Goal: Information Seeking & Learning: Learn about a topic

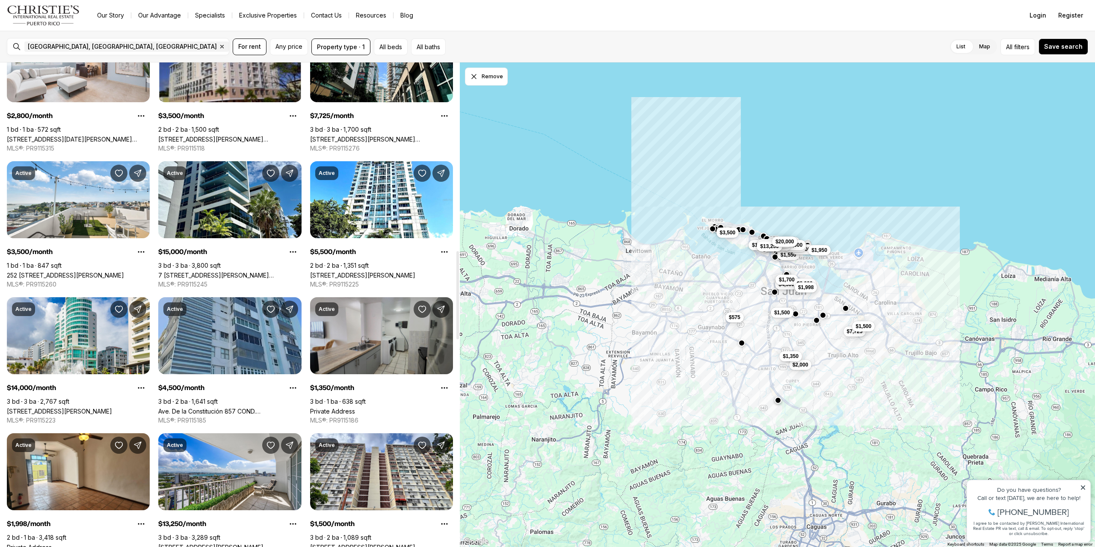
scroll to position [1069, 0]
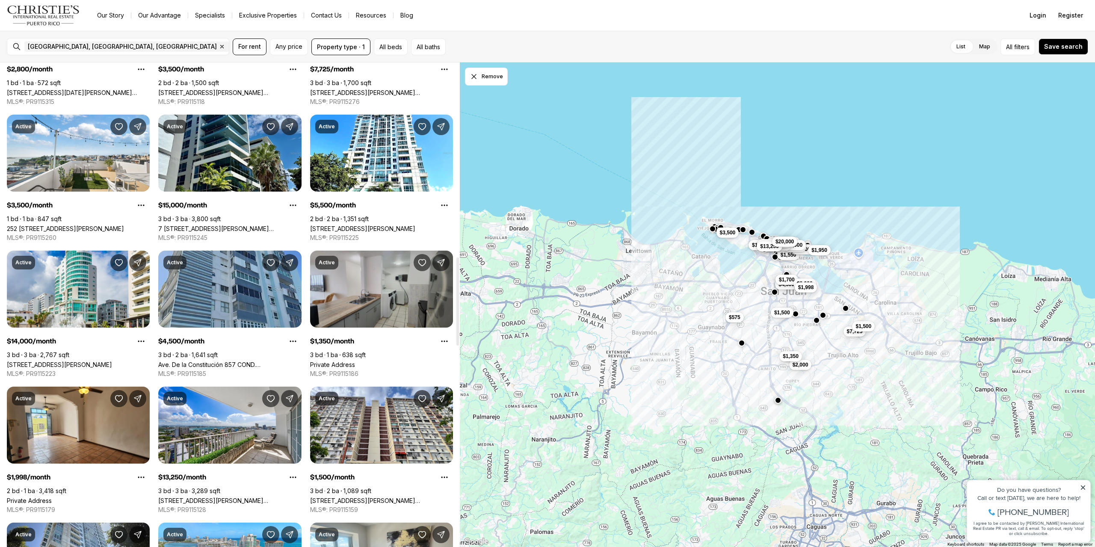
click at [355, 361] on link "Private Address" at bounding box center [332, 364] width 45 height 7
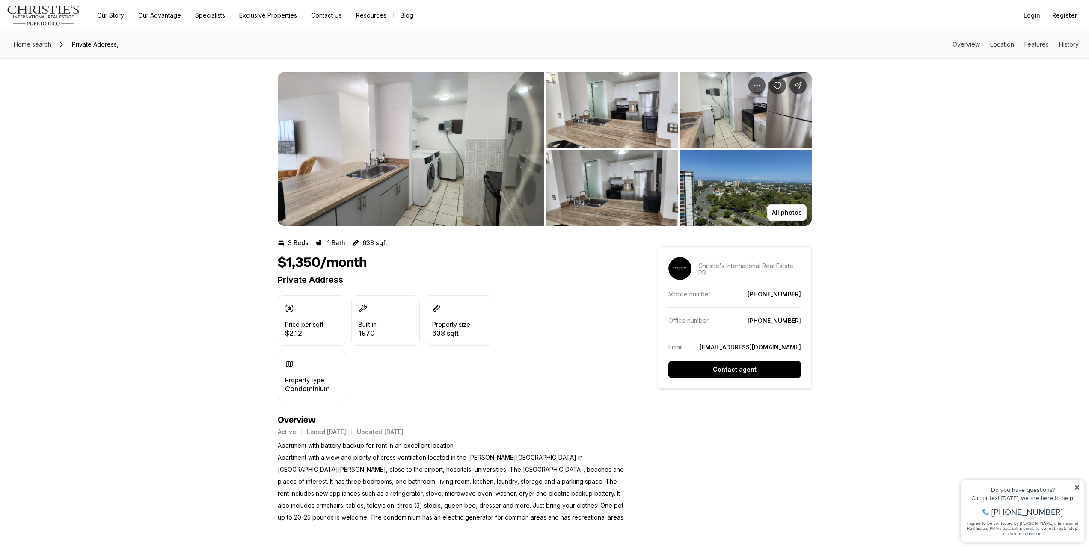
click at [420, 187] on img "View image gallery" at bounding box center [411, 149] width 266 height 154
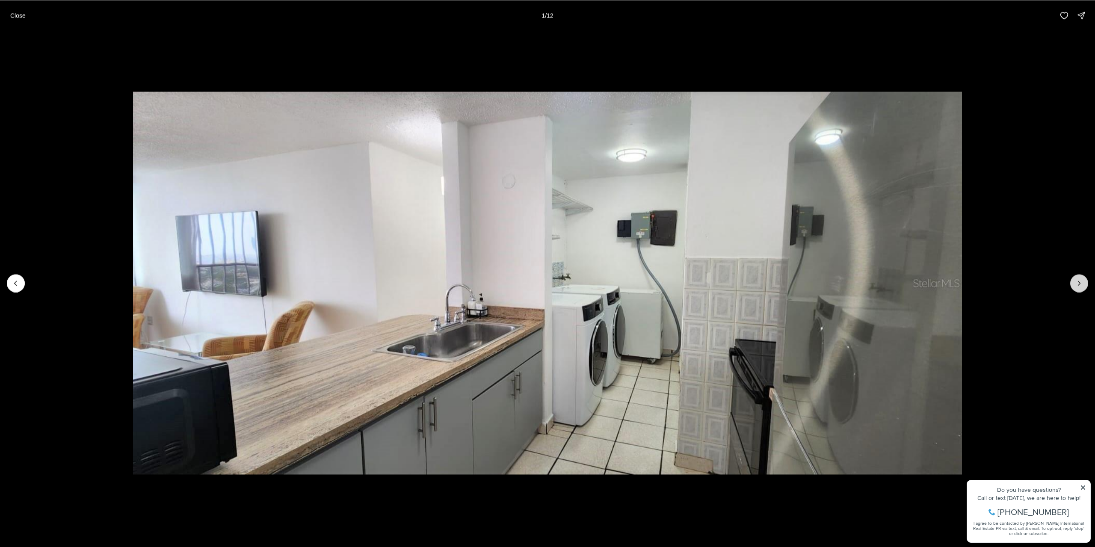
click at [1082, 283] on icon "Next slide" at bounding box center [1079, 283] width 9 height 9
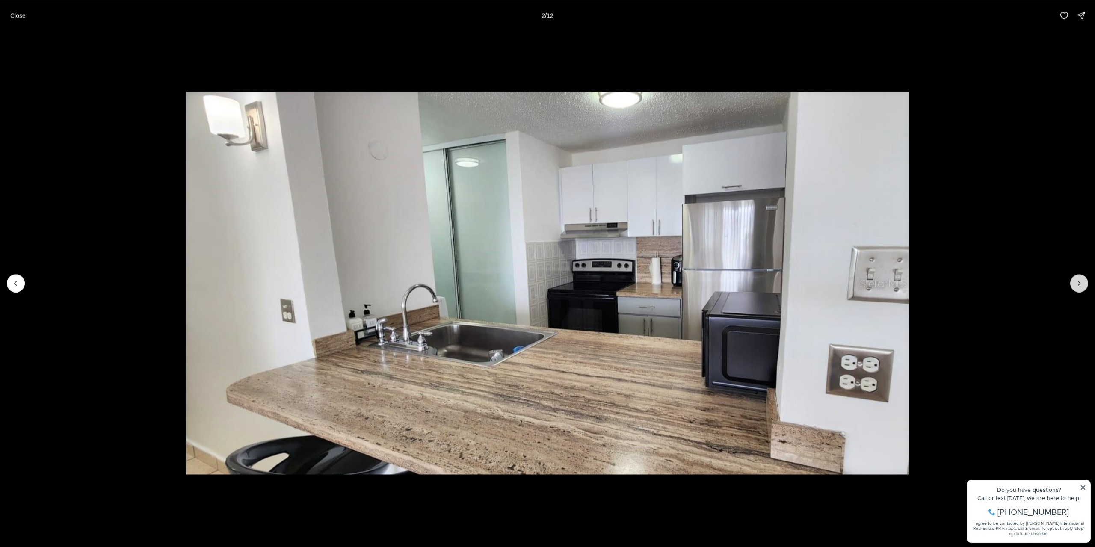
click at [1074, 286] on button "Next slide" at bounding box center [1079, 283] width 18 height 18
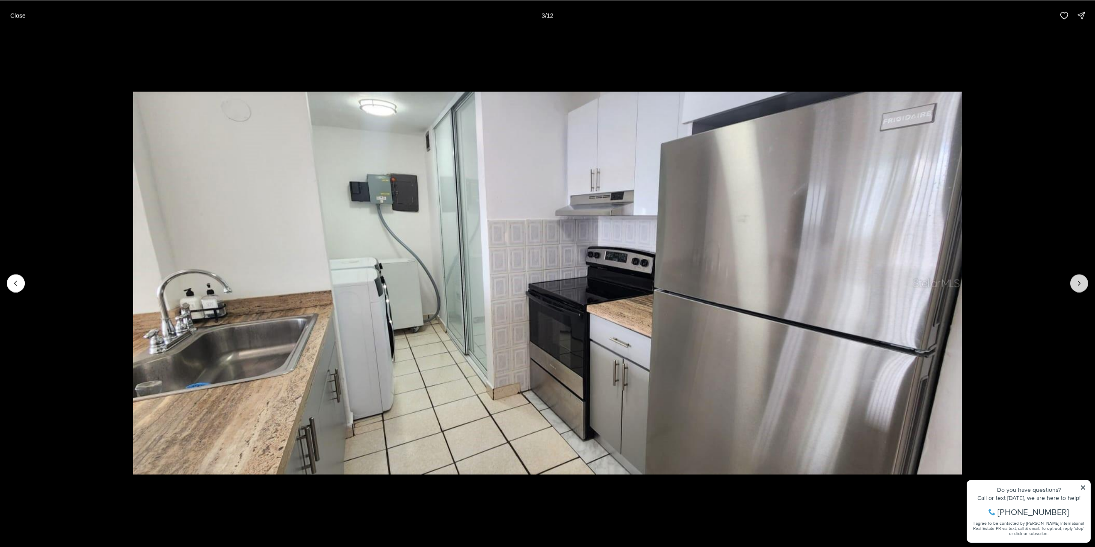
click at [1074, 286] on button "Next slide" at bounding box center [1079, 283] width 18 height 18
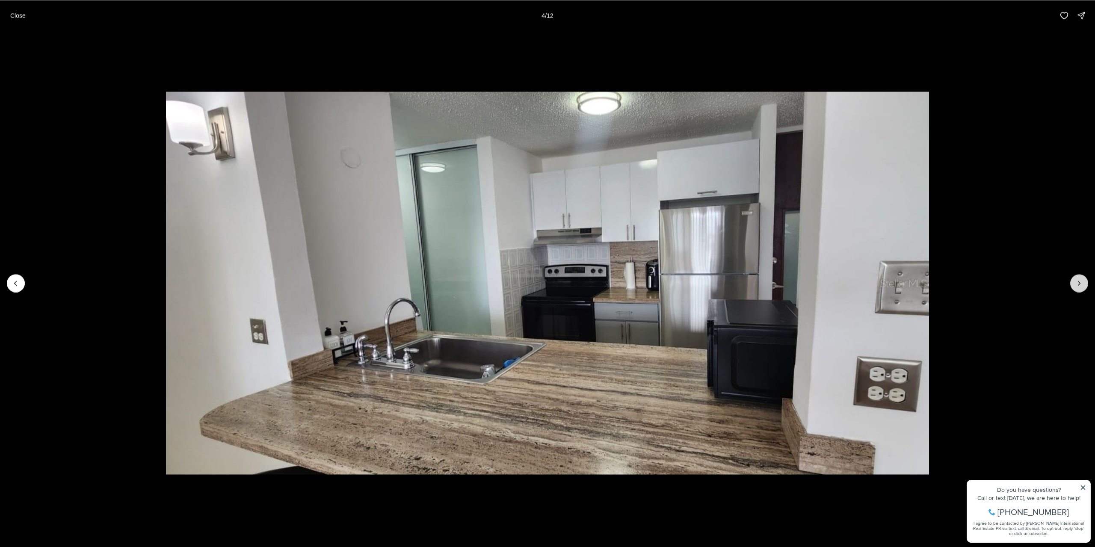
click at [1074, 286] on button "Next slide" at bounding box center [1079, 283] width 18 height 18
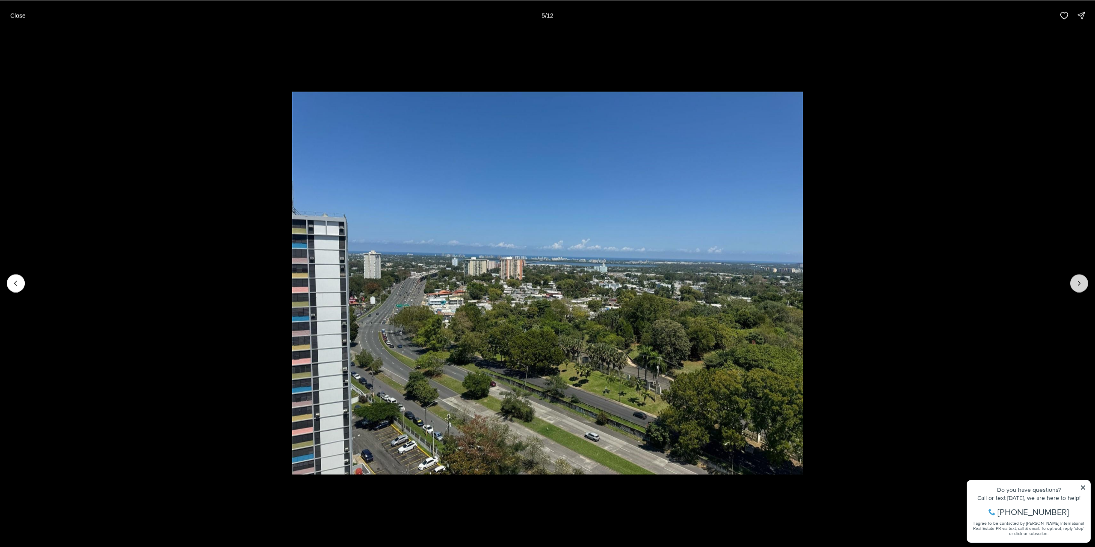
click at [1074, 286] on button "Next slide" at bounding box center [1079, 283] width 18 height 18
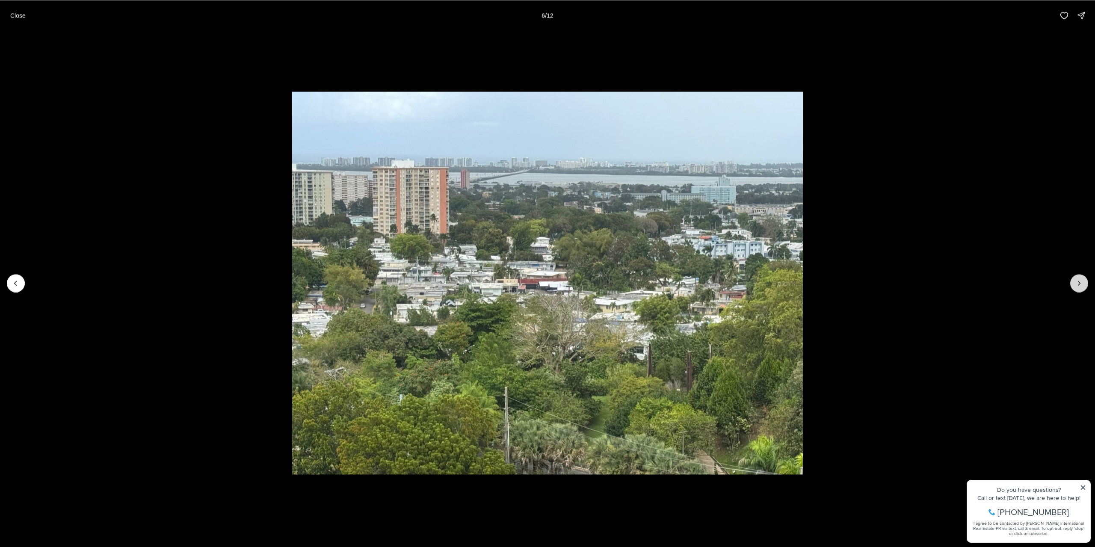
click at [1074, 286] on button "Next slide" at bounding box center [1079, 283] width 18 height 18
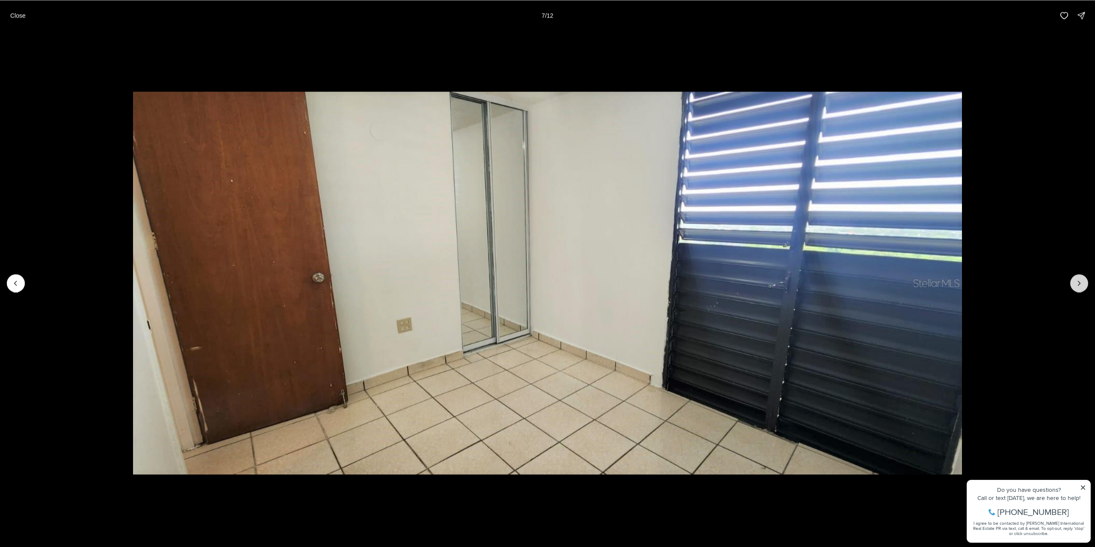
click at [1084, 283] on button "Next slide" at bounding box center [1079, 283] width 18 height 18
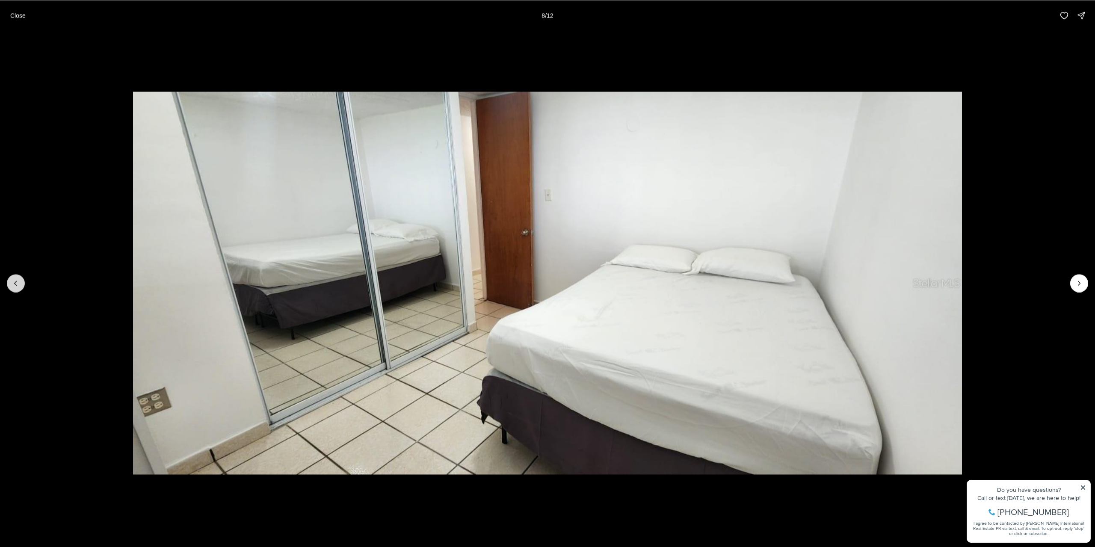
click at [11, 284] on button "Previous slide" at bounding box center [16, 283] width 18 height 18
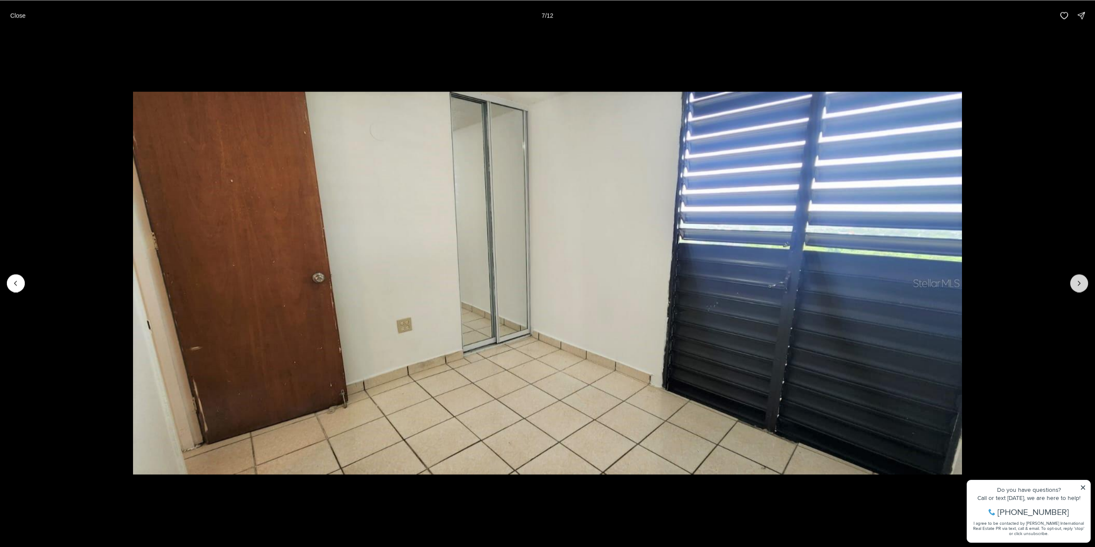
click at [1080, 284] on icon "Next slide" at bounding box center [1079, 283] width 9 height 9
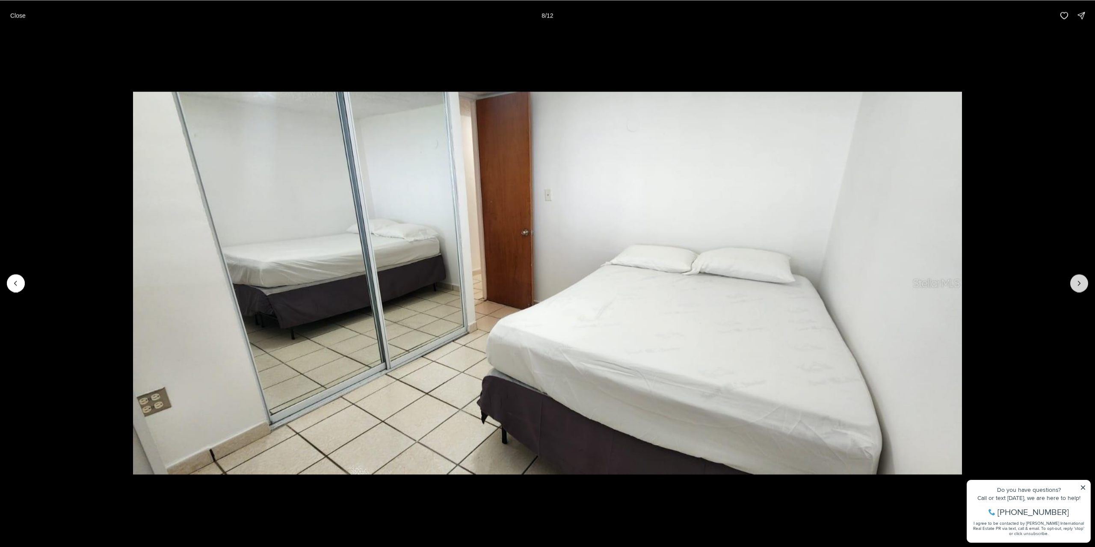
click at [1080, 284] on icon "Next slide" at bounding box center [1079, 283] width 9 height 9
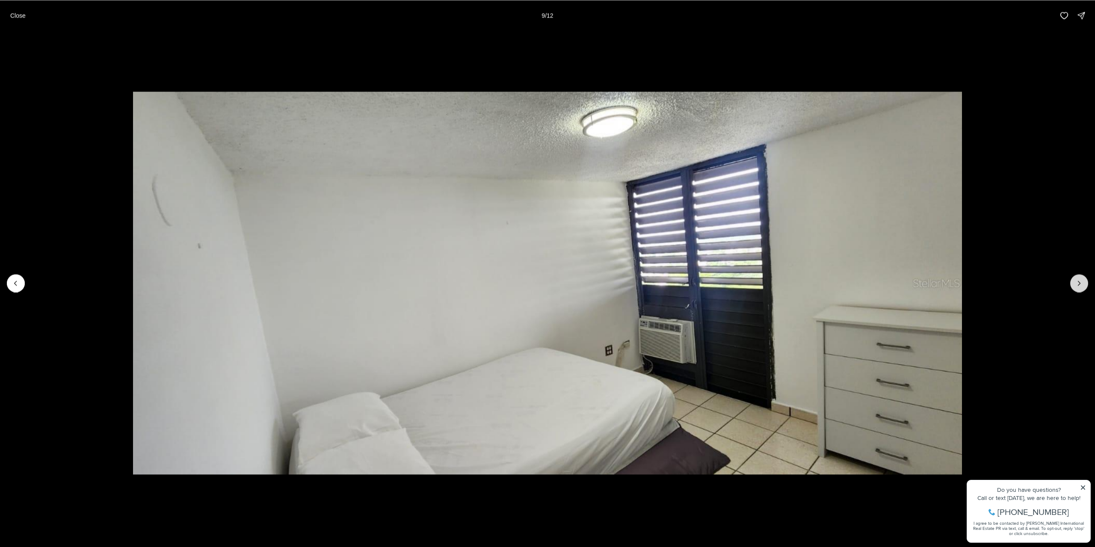
click at [1080, 284] on icon "Next slide" at bounding box center [1079, 283] width 9 height 9
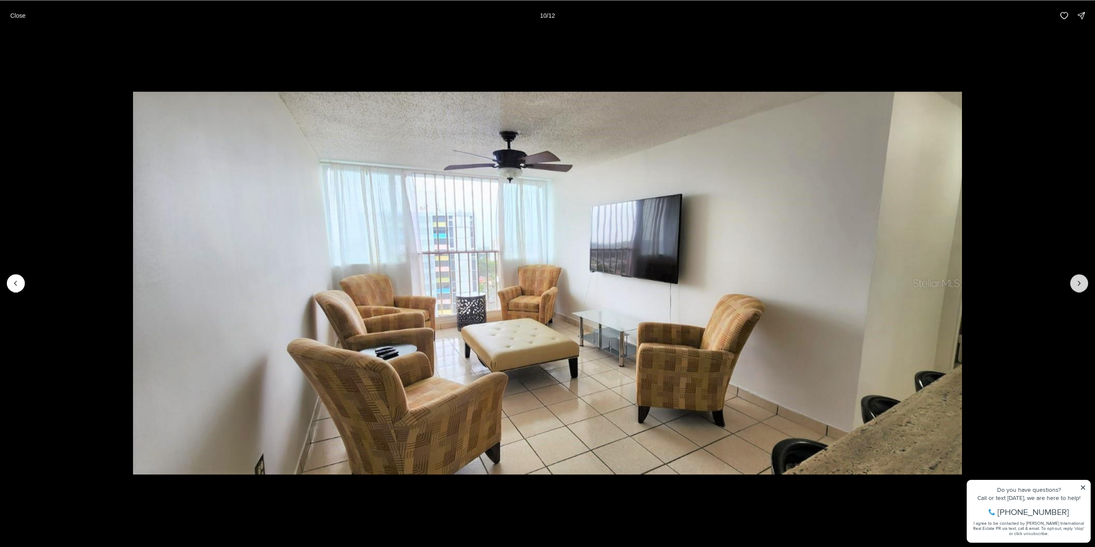
click at [1075, 284] on button "Next slide" at bounding box center [1079, 283] width 18 height 18
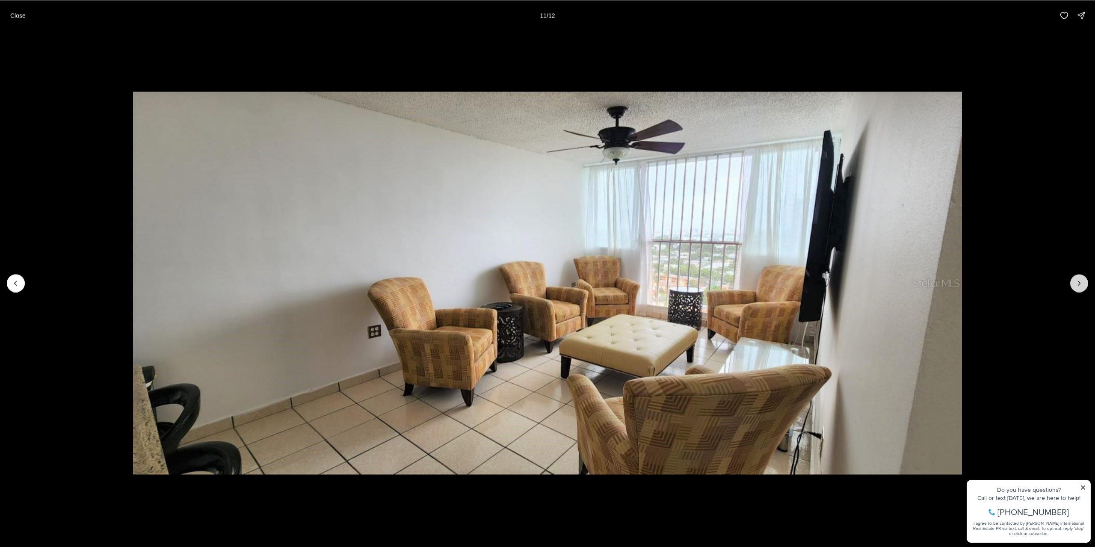
click at [1075, 284] on button "Next slide" at bounding box center [1079, 283] width 18 height 18
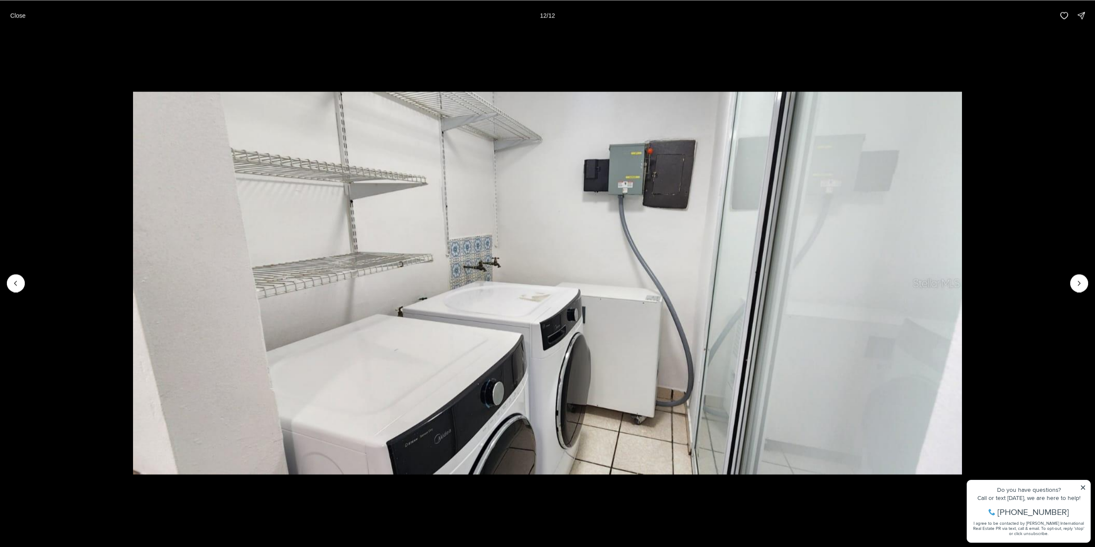
click at [1081, 288] on div at bounding box center [1079, 283] width 18 height 18
click at [1075, 287] on div at bounding box center [1079, 283] width 18 height 18
click at [18, 11] on button "Close" at bounding box center [18, 15] width 26 height 17
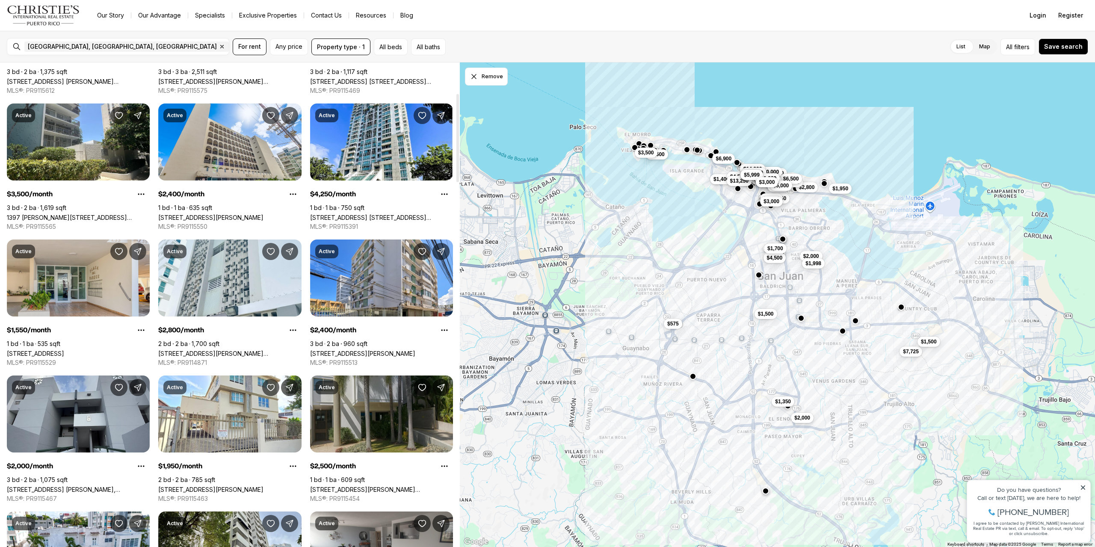
scroll to position [214, 0]
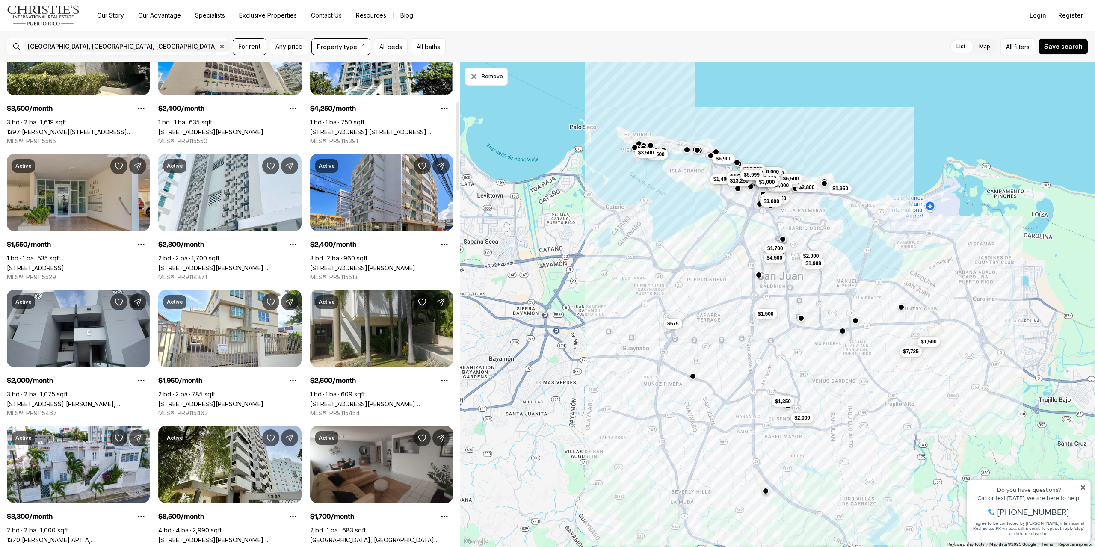
click at [60, 264] on link "233 DEL PARQUE #4, SANTURCE PR, 00912" at bounding box center [35, 267] width 57 height 7
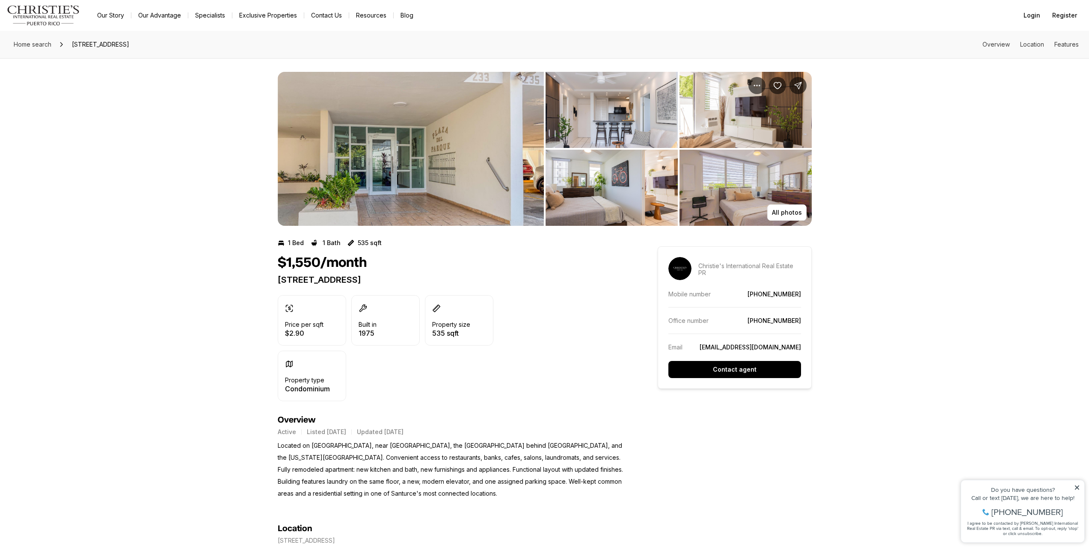
click at [472, 164] on img "View image gallery" at bounding box center [411, 149] width 266 height 154
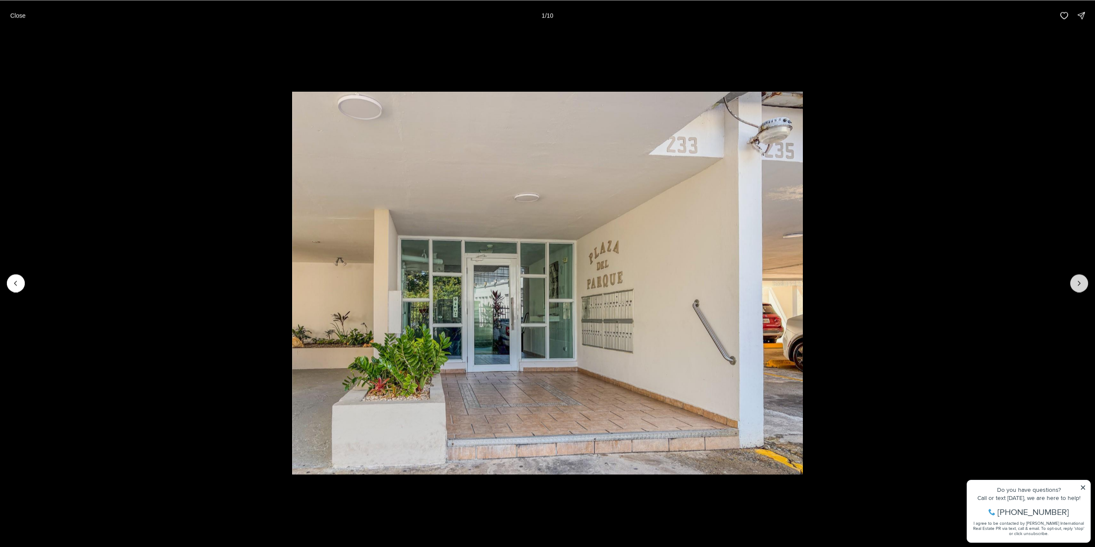
click at [1075, 278] on button "Next slide" at bounding box center [1079, 283] width 18 height 18
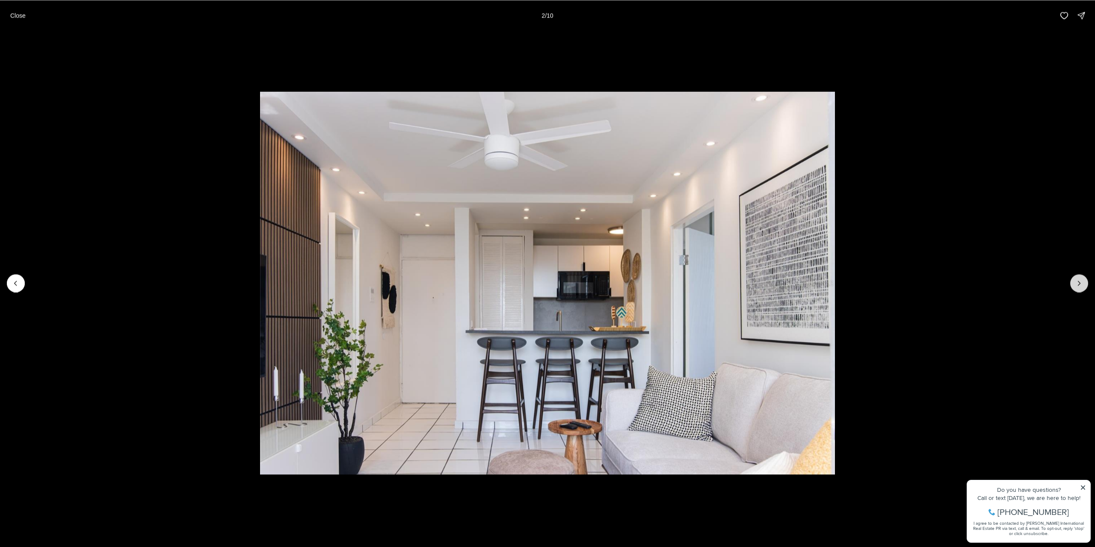
click at [1075, 278] on button "Next slide" at bounding box center [1079, 283] width 18 height 18
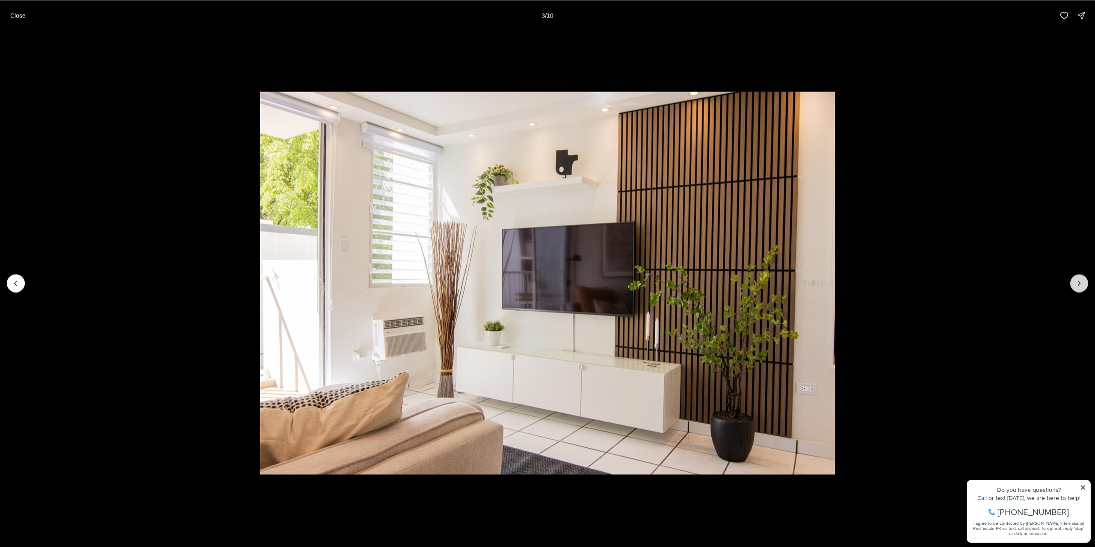
click at [1075, 278] on button "Next slide" at bounding box center [1079, 283] width 18 height 18
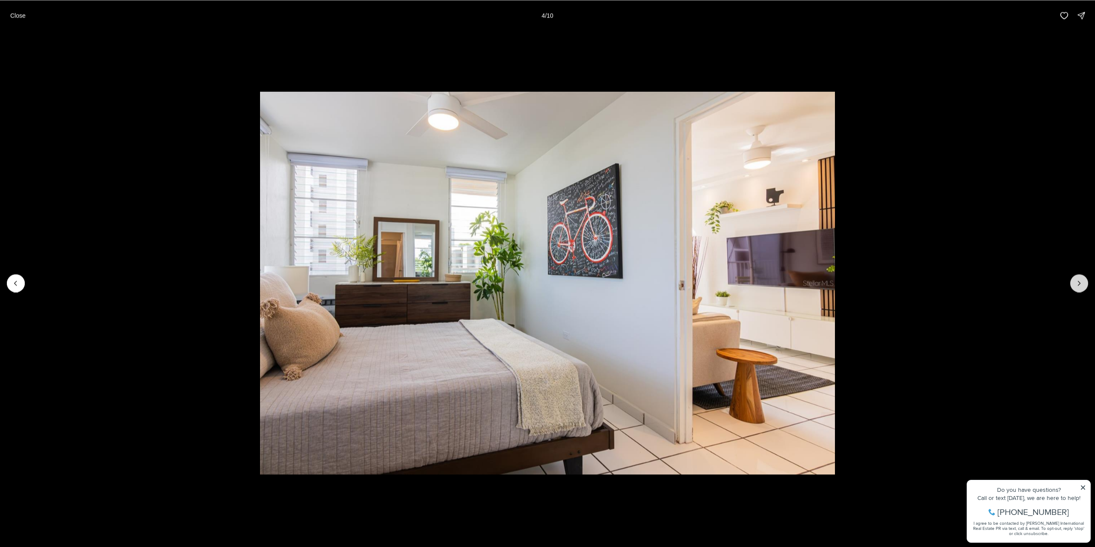
click at [1075, 278] on button "Next slide" at bounding box center [1079, 283] width 18 height 18
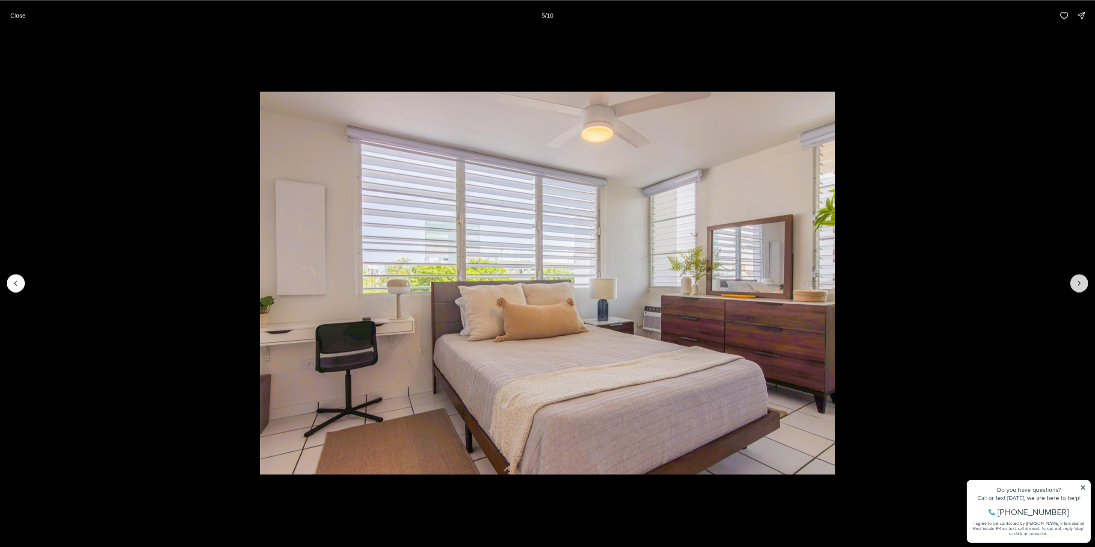
click at [1075, 286] on icon "Next slide" at bounding box center [1079, 283] width 9 height 9
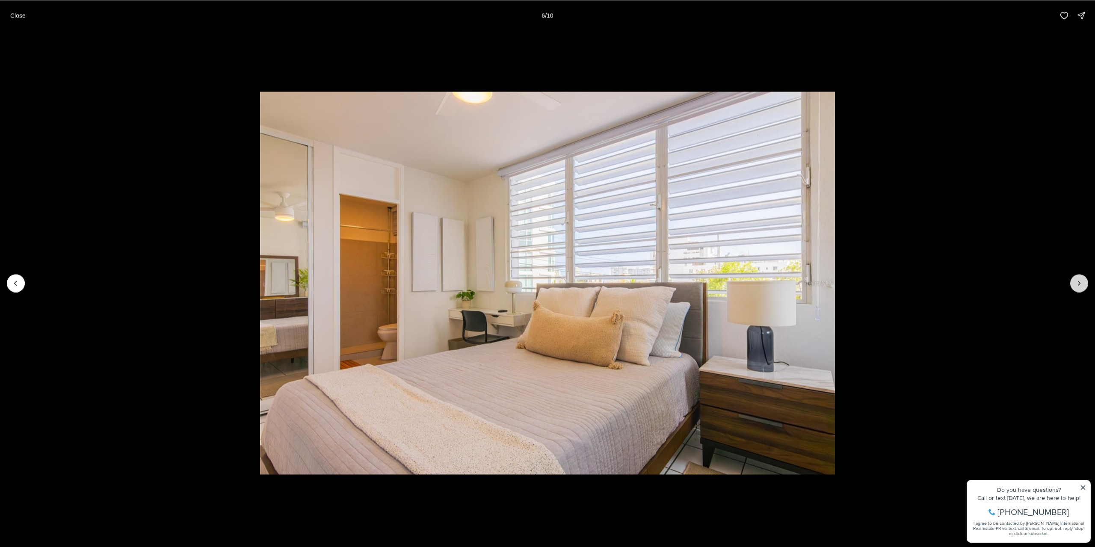
click at [1081, 281] on icon "Next slide" at bounding box center [1079, 283] width 9 height 9
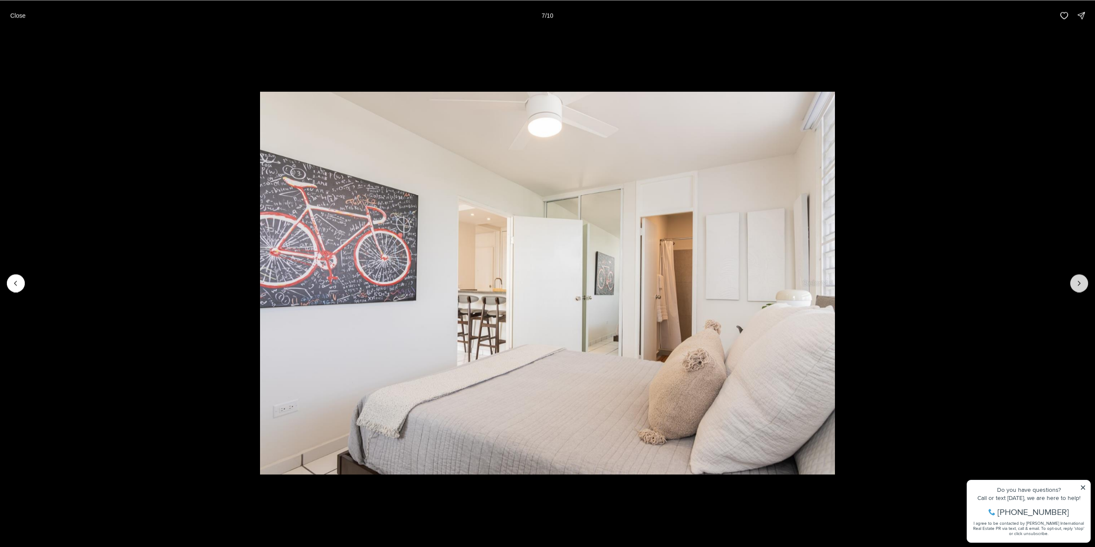
click at [1081, 281] on icon "Next slide" at bounding box center [1079, 283] width 9 height 9
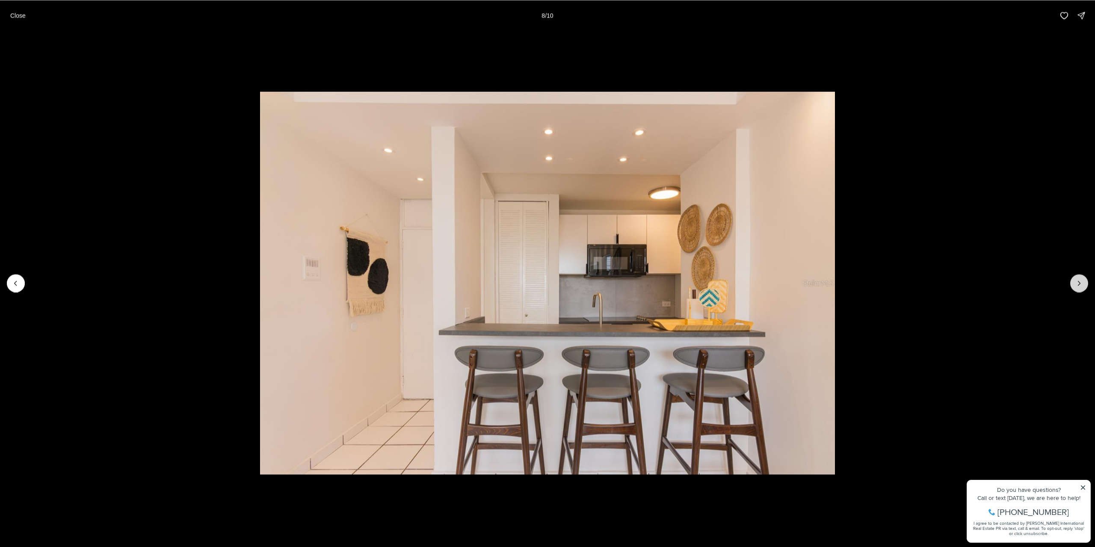
click at [1081, 281] on icon "Next slide" at bounding box center [1079, 283] width 9 height 9
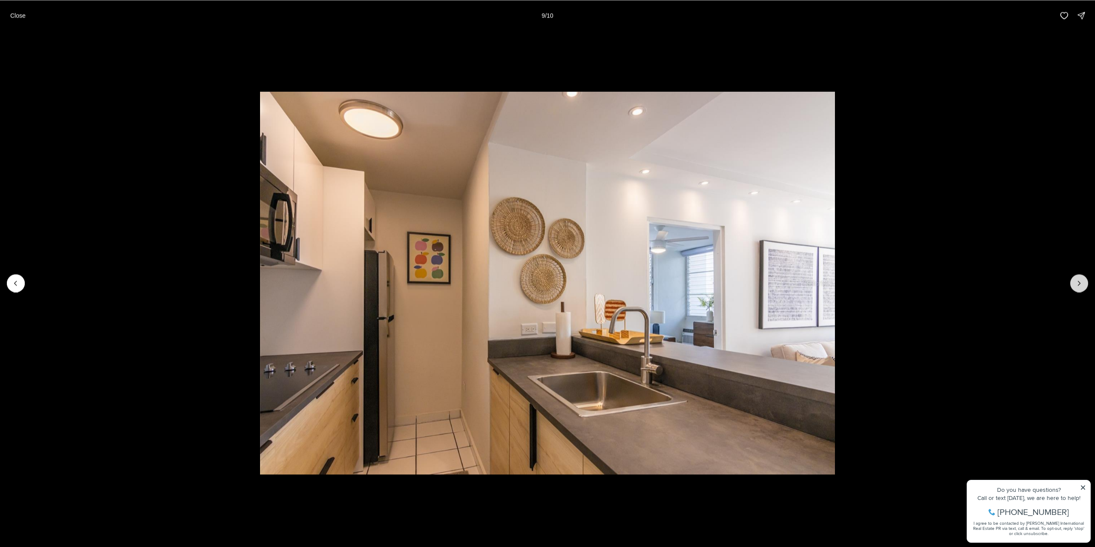
click at [1081, 281] on icon "Next slide" at bounding box center [1079, 283] width 9 height 9
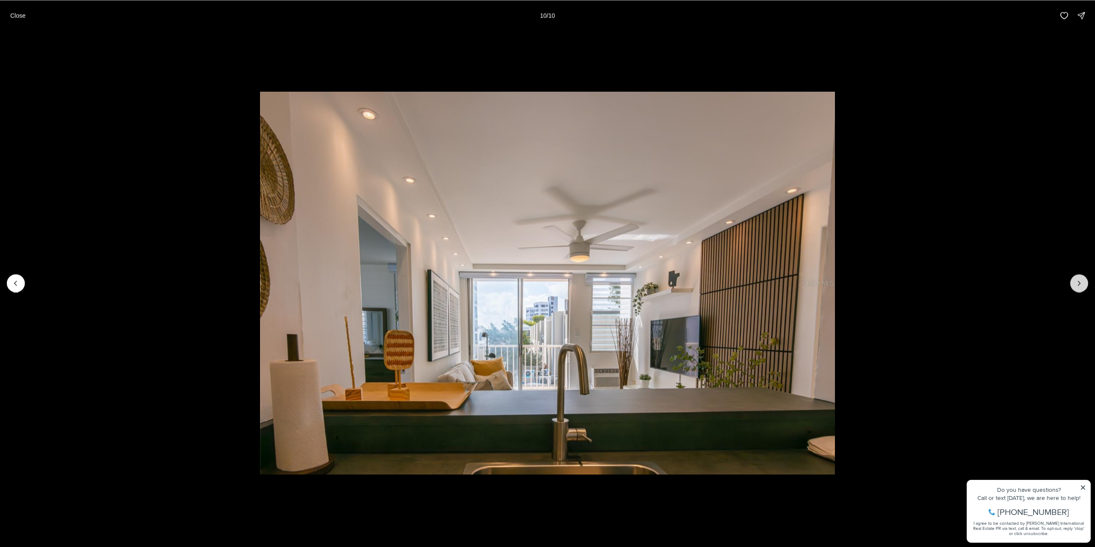
click at [1081, 281] on div at bounding box center [1079, 283] width 18 height 18
click at [1079, 281] on div at bounding box center [1079, 283] width 18 height 18
click at [10, 17] on button "Close" at bounding box center [18, 15] width 26 height 17
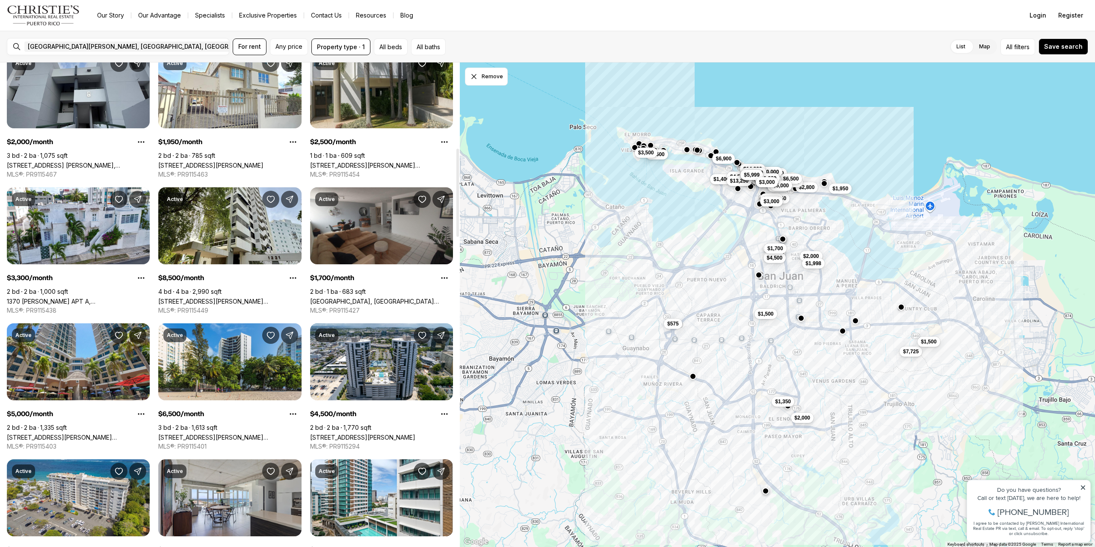
scroll to position [471, 0]
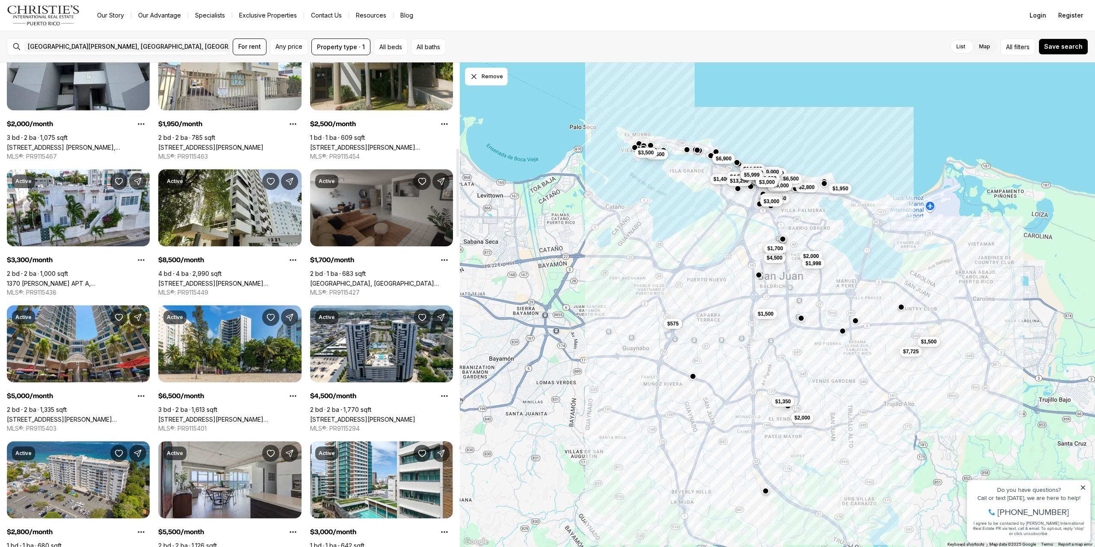
click at [389, 280] on link "[GEOGRAPHIC_DATA], [GEOGRAPHIC_DATA][PERSON_NAME], 00918" at bounding box center [381, 283] width 143 height 7
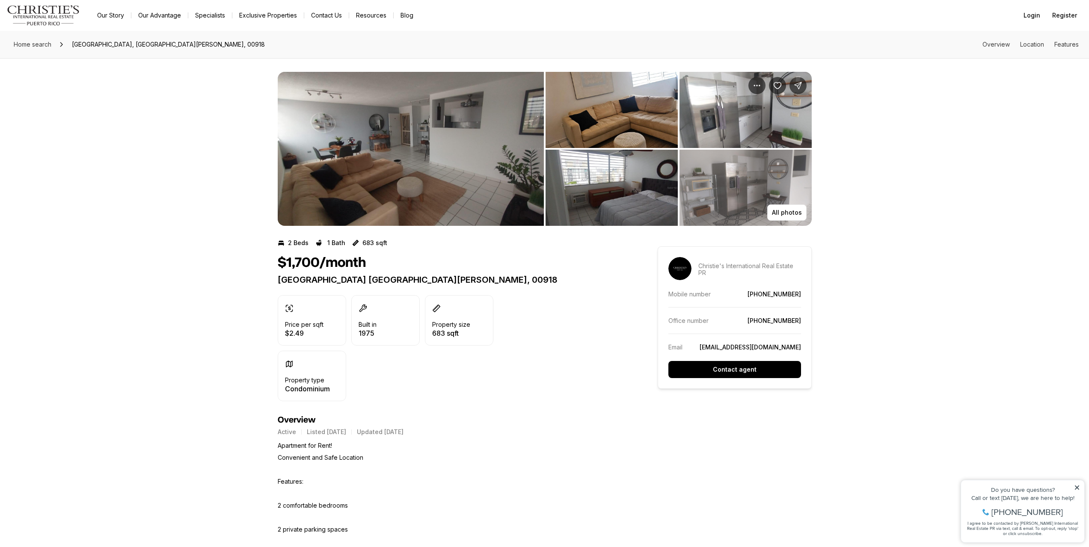
click at [415, 192] on img "View image gallery" at bounding box center [411, 149] width 266 height 154
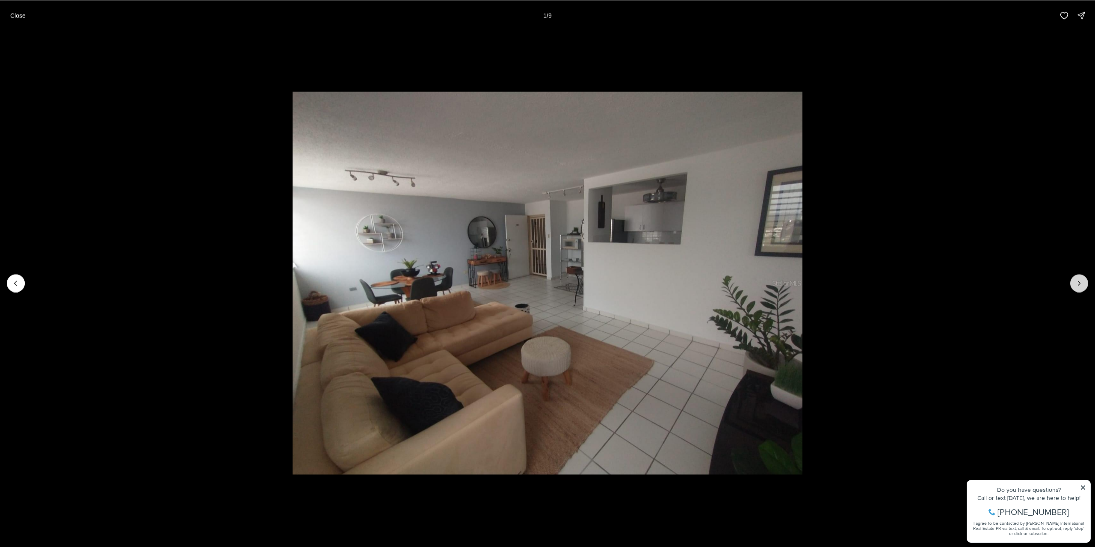
click at [1078, 283] on icon "Next slide" at bounding box center [1079, 283] width 9 height 9
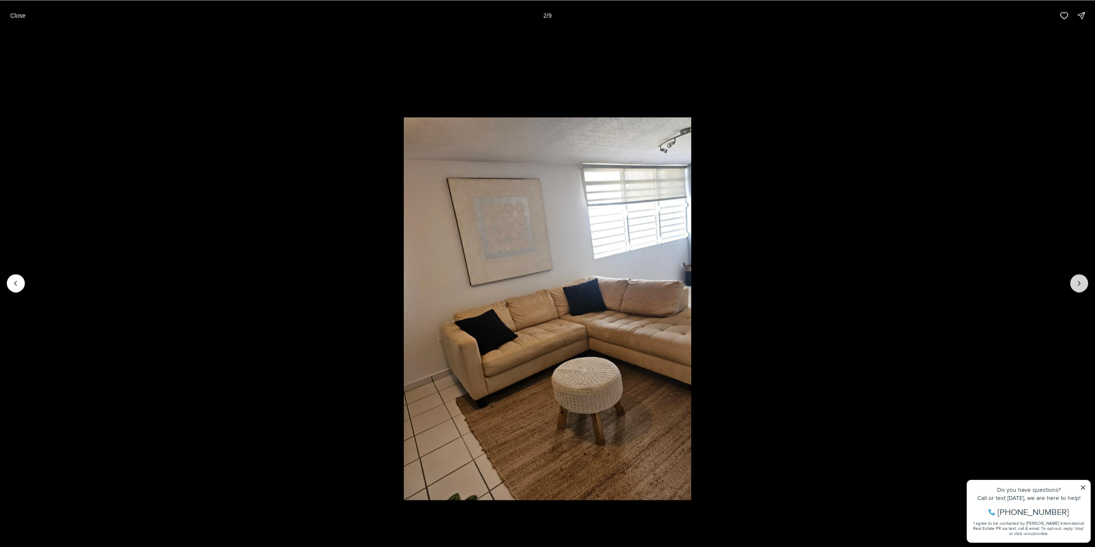
click at [1078, 283] on icon "Next slide" at bounding box center [1079, 283] width 9 height 9
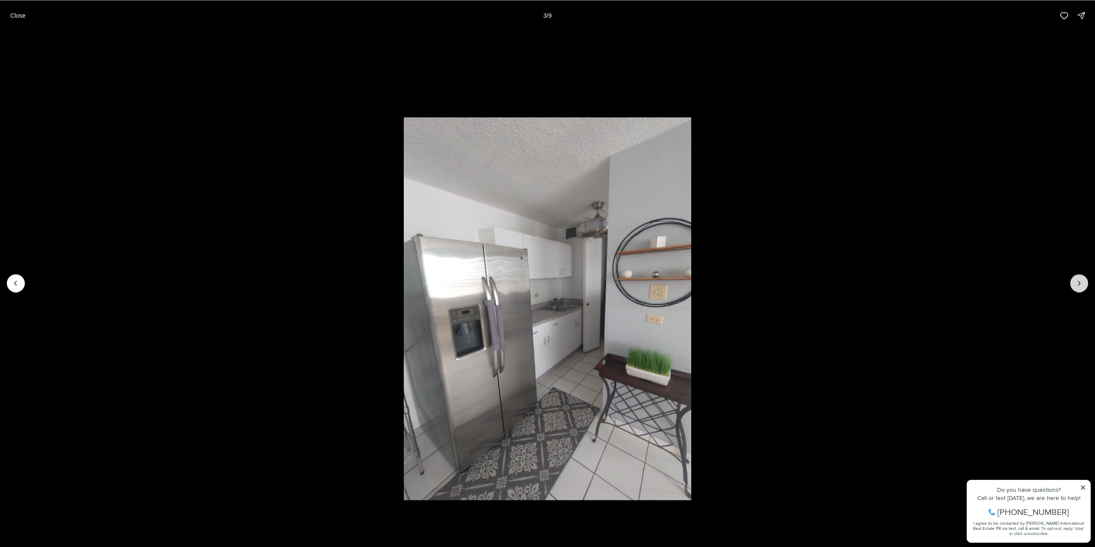
click at [1078, 283] on icon "Next slide" at bounding box center [1079, 283] width 9 height 9
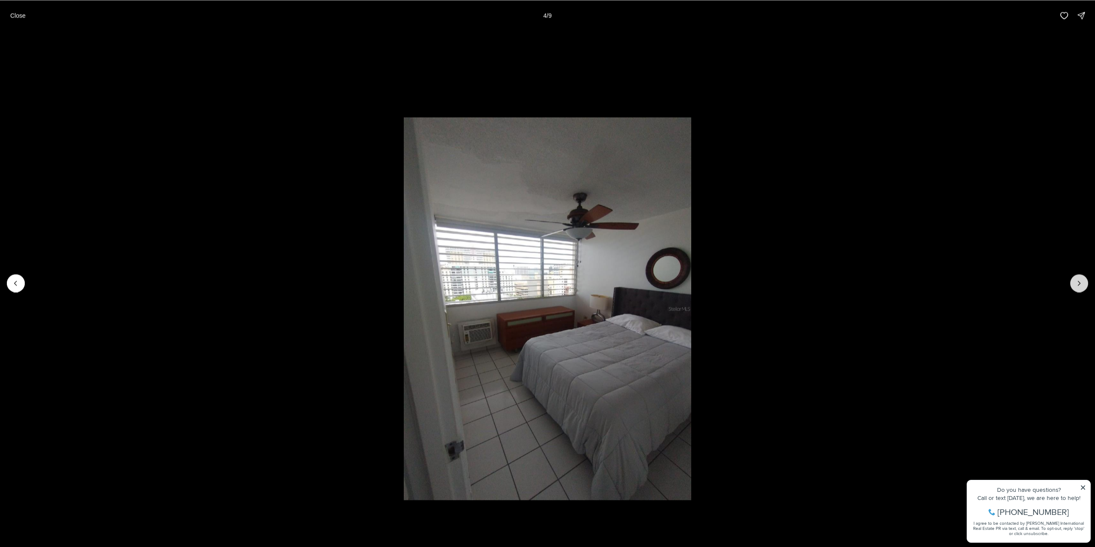
click at [1078, 283] on icon "Next slide" at bounding box center [1079, 283] width 9 height 9
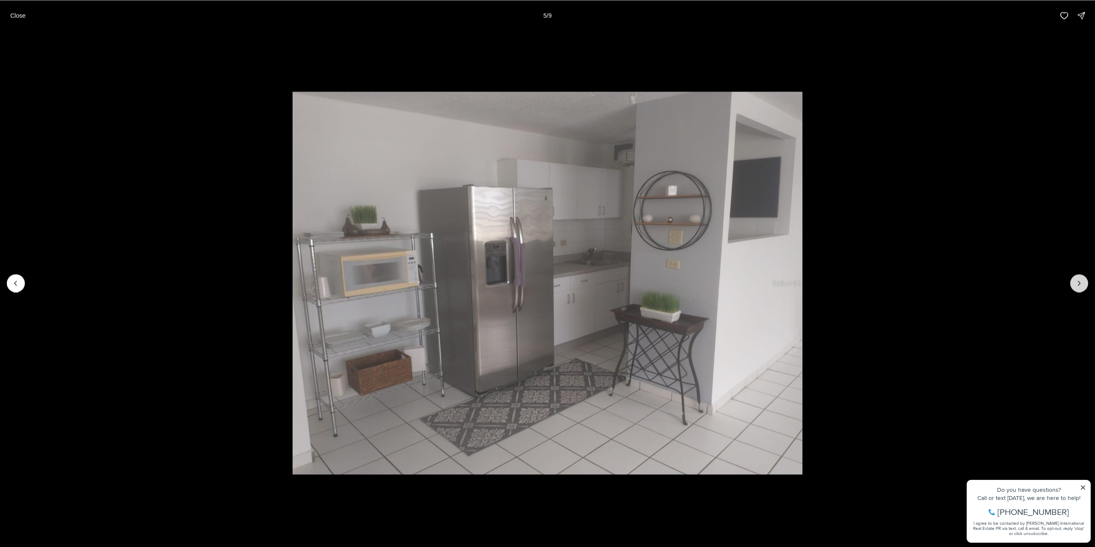
click at [1078, 283] on icon "Next slide" at bounding box center [1079, 283] width 9 height 9
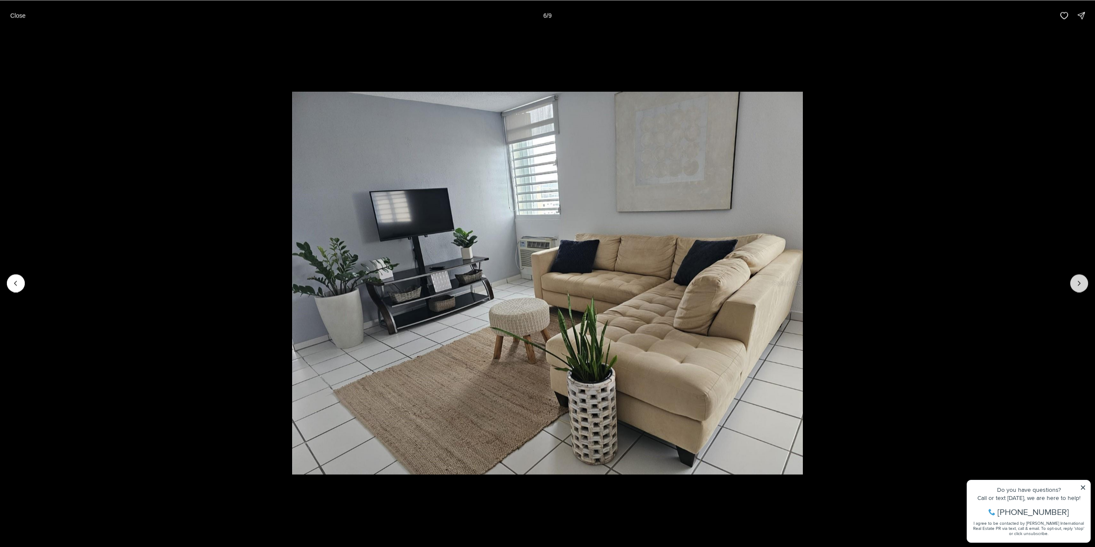
click at [1078, 283] on icon "Next slide" at bounding box center [1079, 283] width 9 height 9
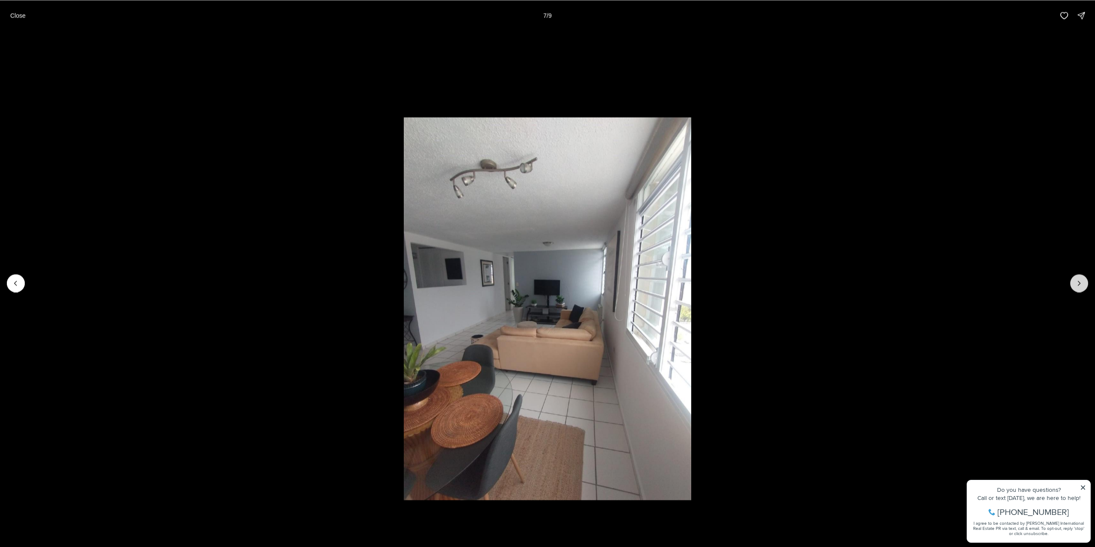
click at [1078, 283] on icon "Next slide" at bounding box center [1079, 283] width 9 height 9
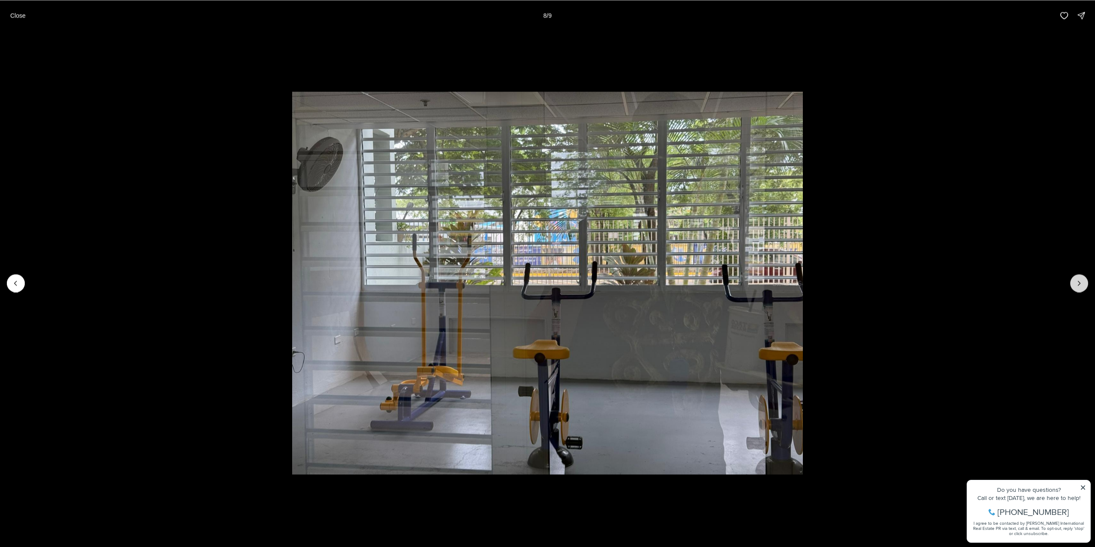
click at [1078, 283] on icon "Next slide" at bounding box center [1079, 283] width 9 height 9
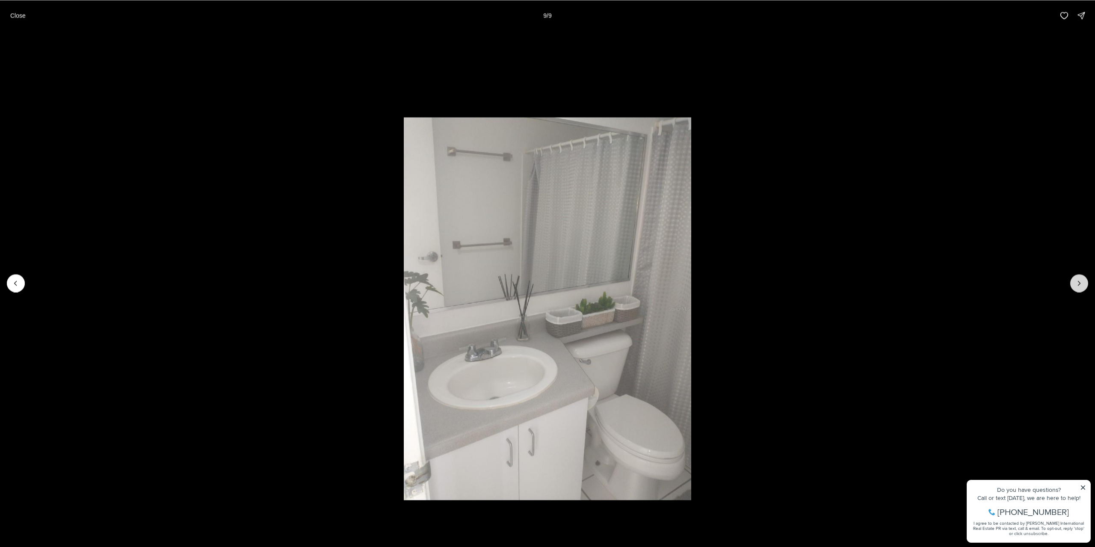
click at [1078, 283] on div at bounding box center [1079, 283] width 18 height 18
click at [1079, 284] on div at bounding box center [1079, 283] width 18 height 18
click at [1078, 278] on div at bounding box center [1079, 283] width 18 height 18
click at [1079, 285] on div at bounding box center [1079, 283] width 18 height 18
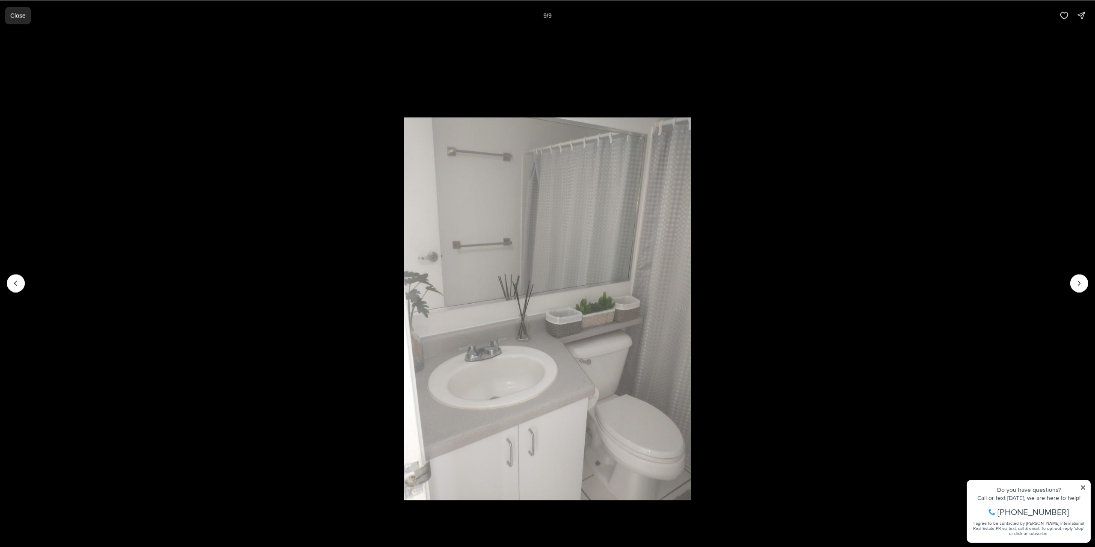
click at [18, 19] on p "Close" at bounding box center [17, 15] width 15 height 7
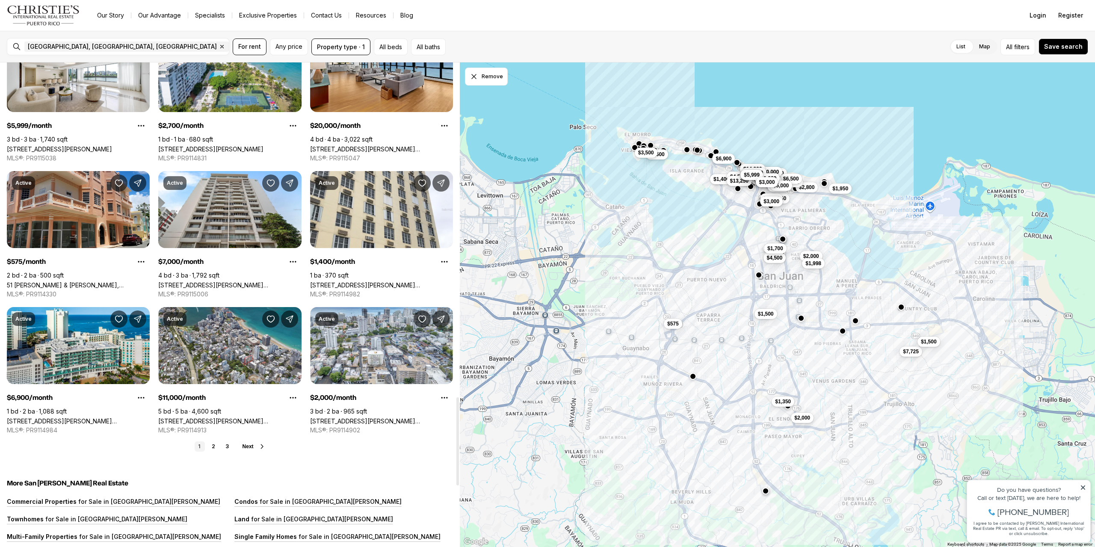
scroll to position [1839, 0]
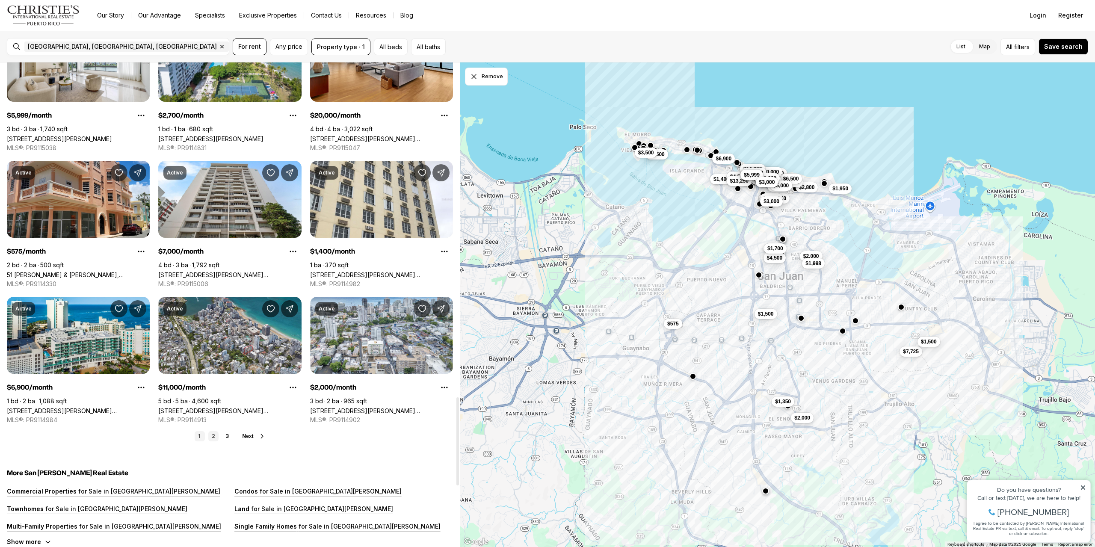
click at [211, 436] on link "2" at bounding box center [213, 436] width 10 height 10
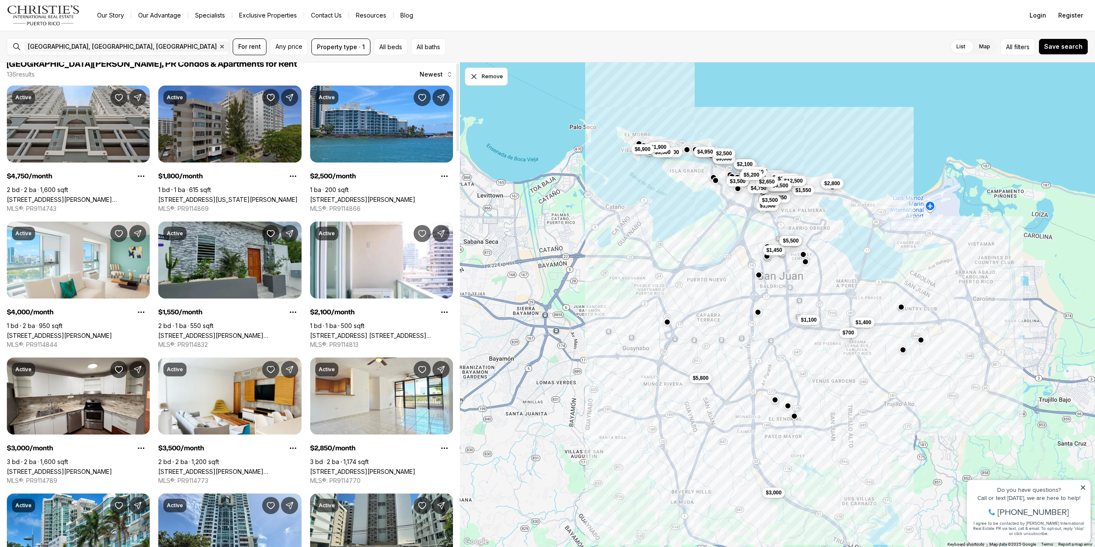
scroll to position [0, 0]
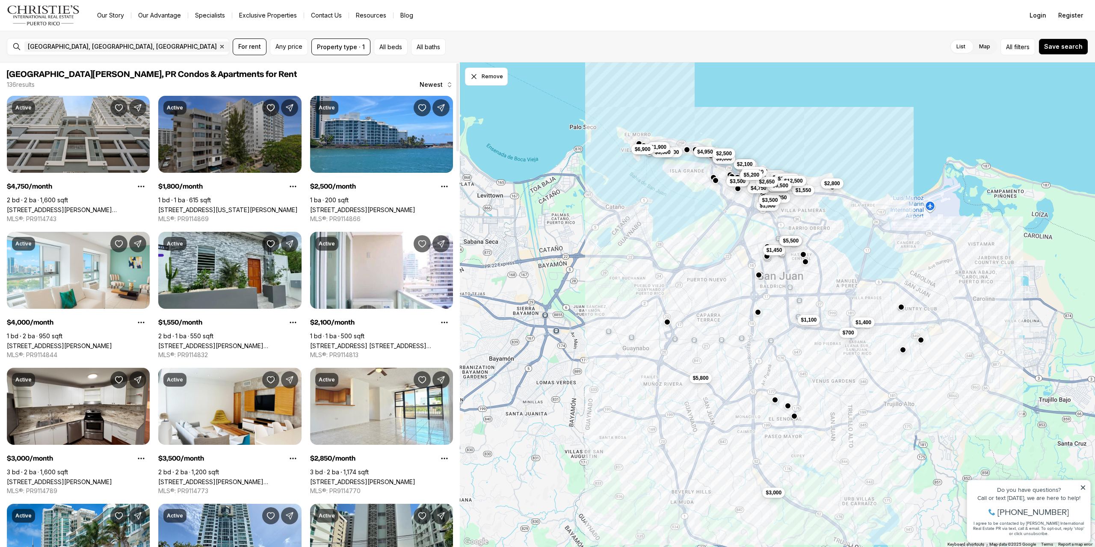
click at [238, 206] on link "[STREET_ADDRESS][US_STATE][PERSON_NAME]" at bounding box center [227, 209] width 139 height 7
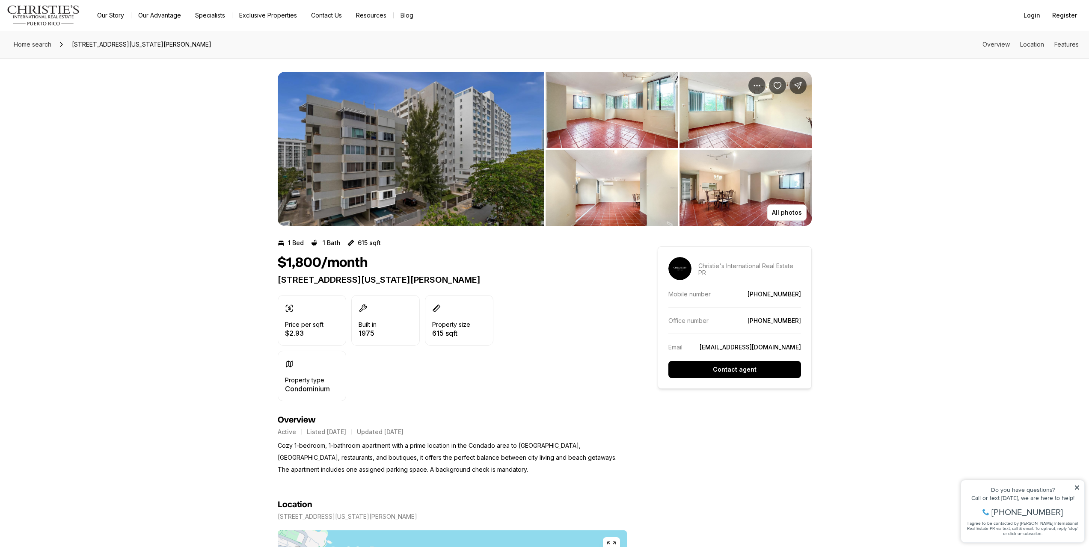
click at [622, 205] on img "View image gallery" at bounding box center [611, 188] width 132 height 76
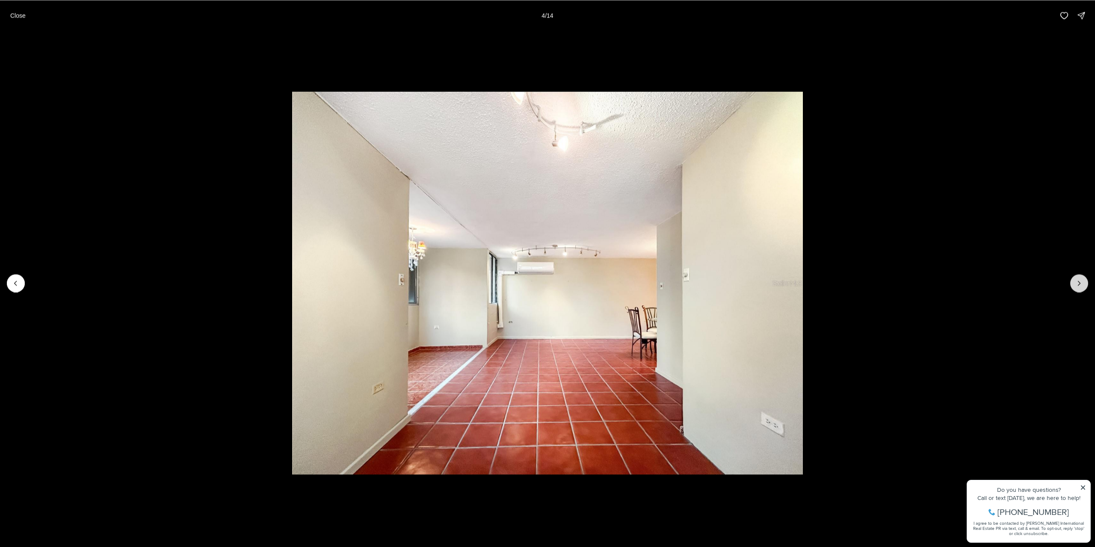
click at [1087, 284] on button "Next slide" at bounding box center [1079, 283] width 18 height 18
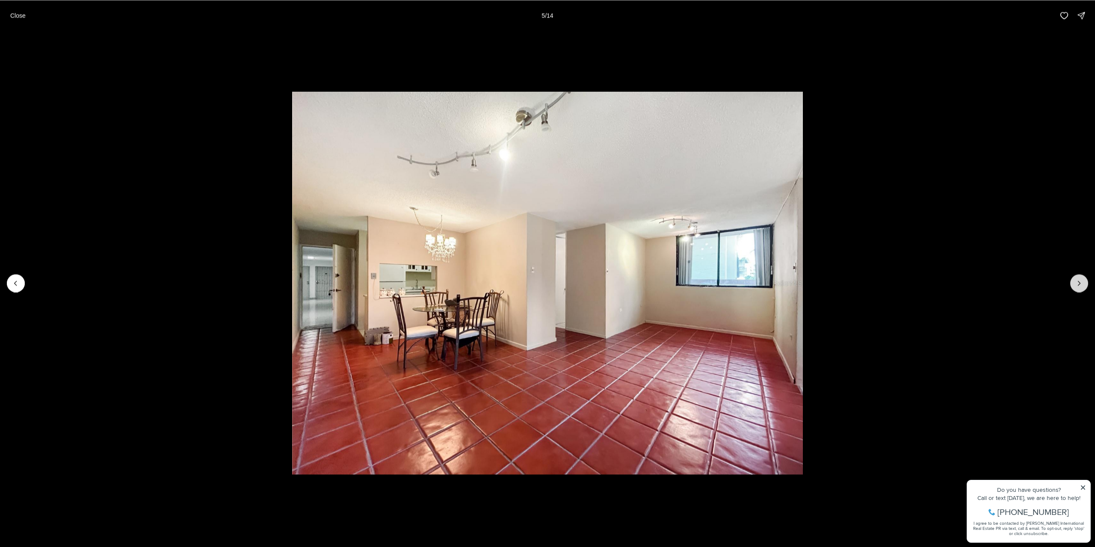
click at [1087, 284] on button "Next slide" at bounding box center [1079, 283] width 18 height 18
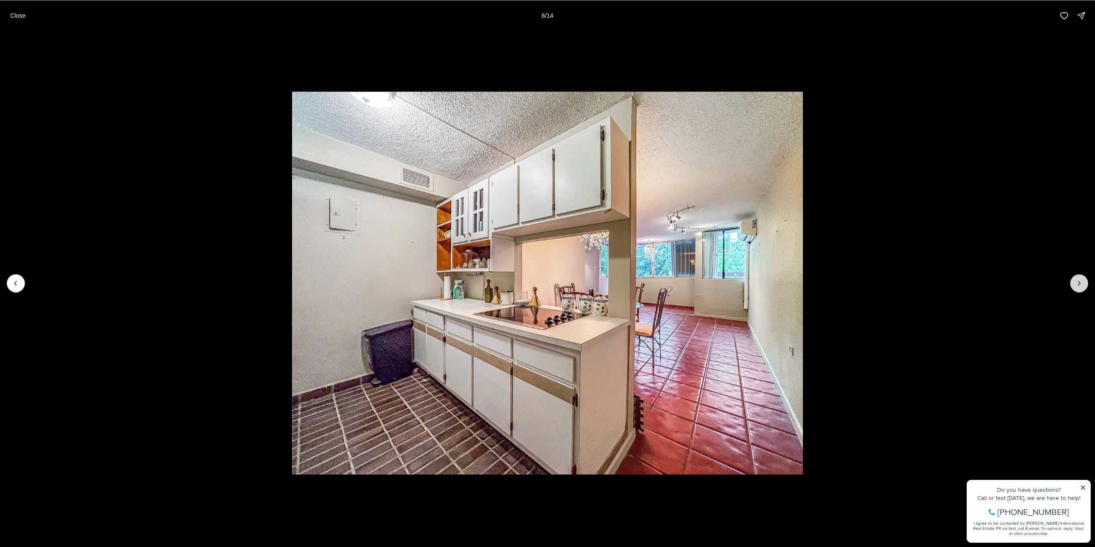
click at [1087, 284] on button "Next slide" at bounding box center [1079, 283] width 18 height 18
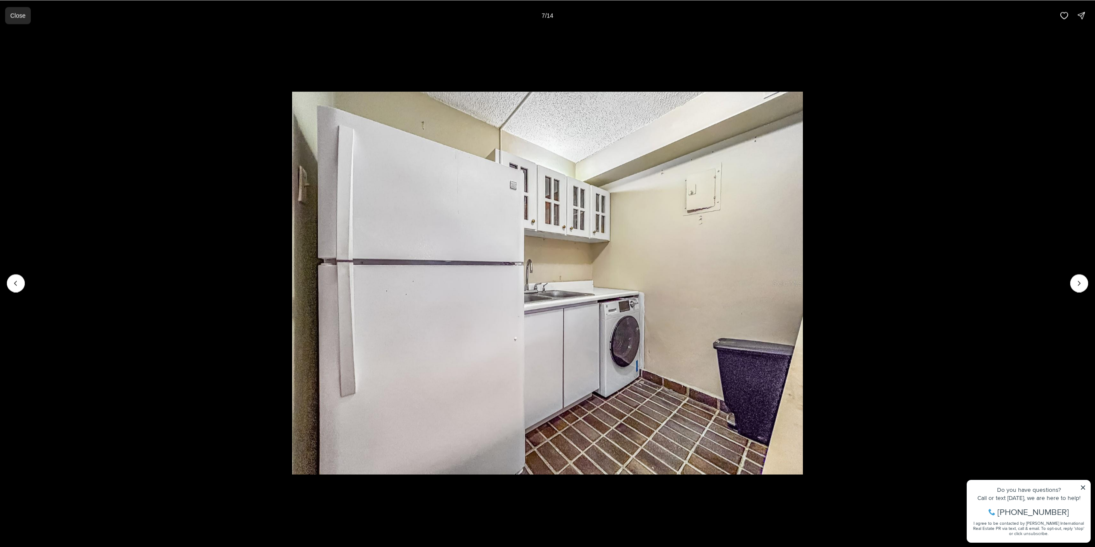
click at [21, 15] on p "Close" at bounding box center [17, 15] width 15 height 7
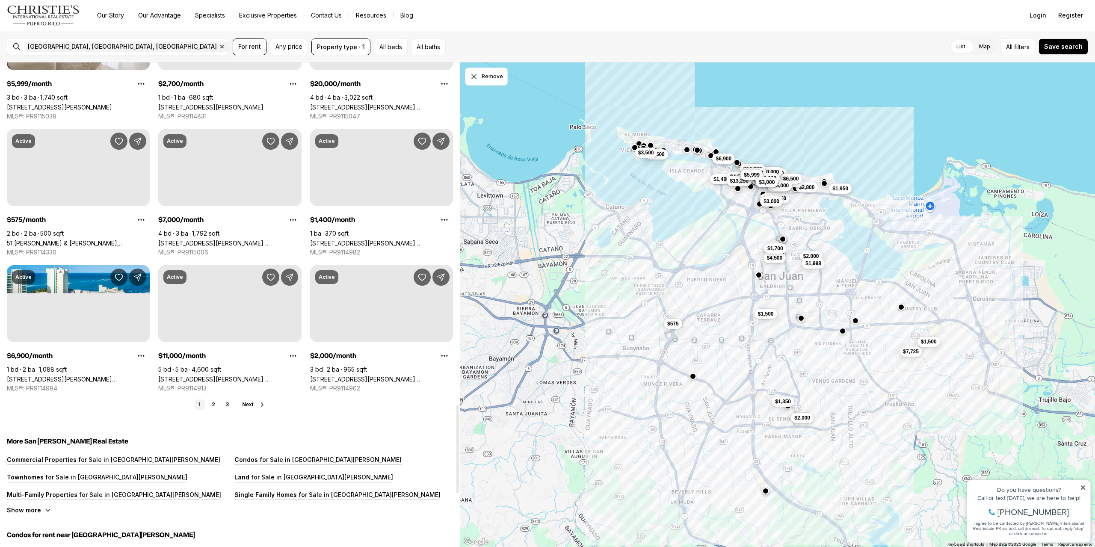
scroll to position [1882, 0]
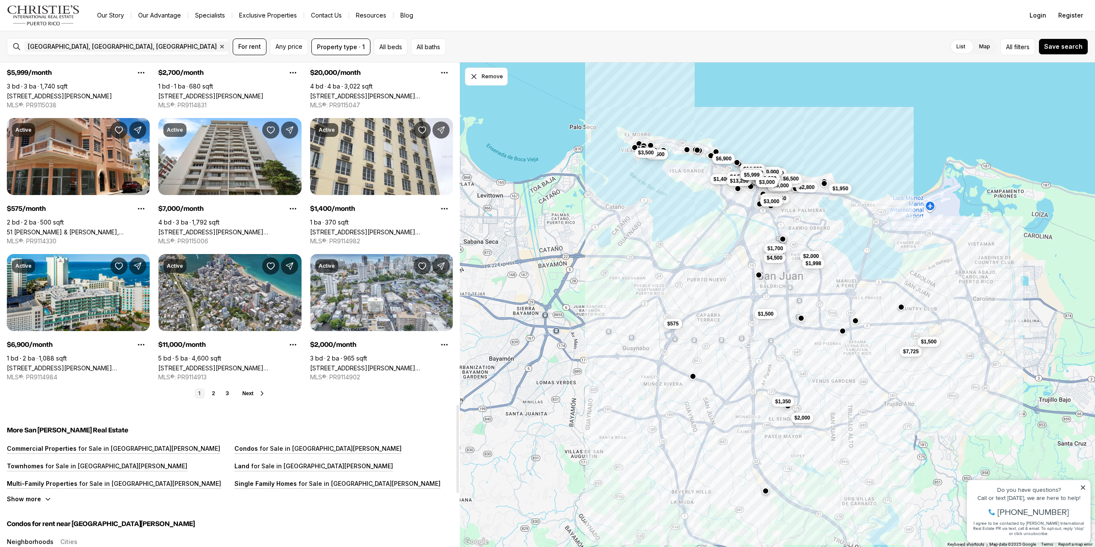
click at [250, 389] on div "1 2 3 Next" at bounding box center [230, 393] width 446 height 10
click at [247, 393] on span "Next" at bounding box center [248, 394] width 11 height 6
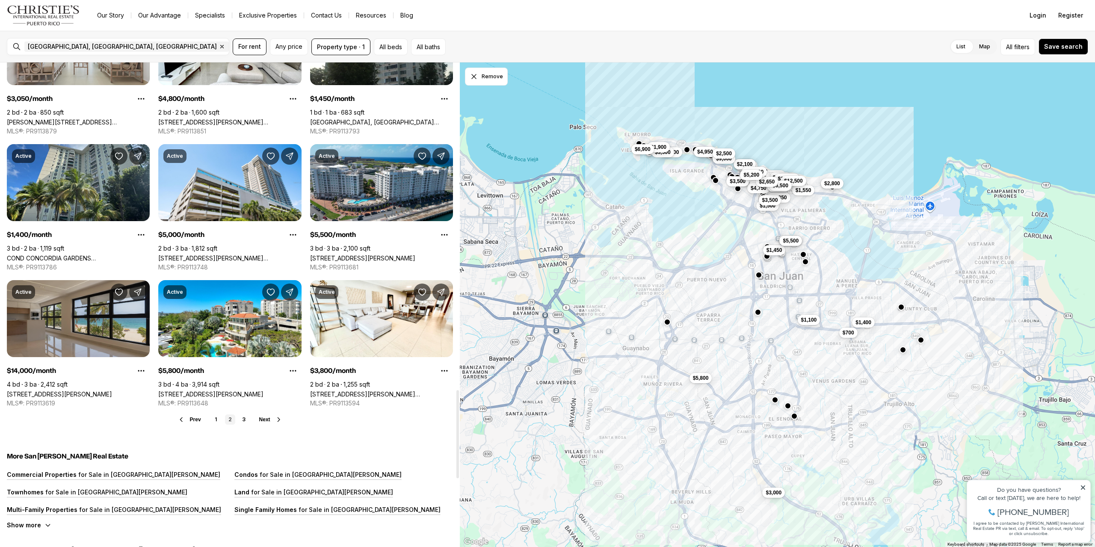
scroll to position [1925, 0]
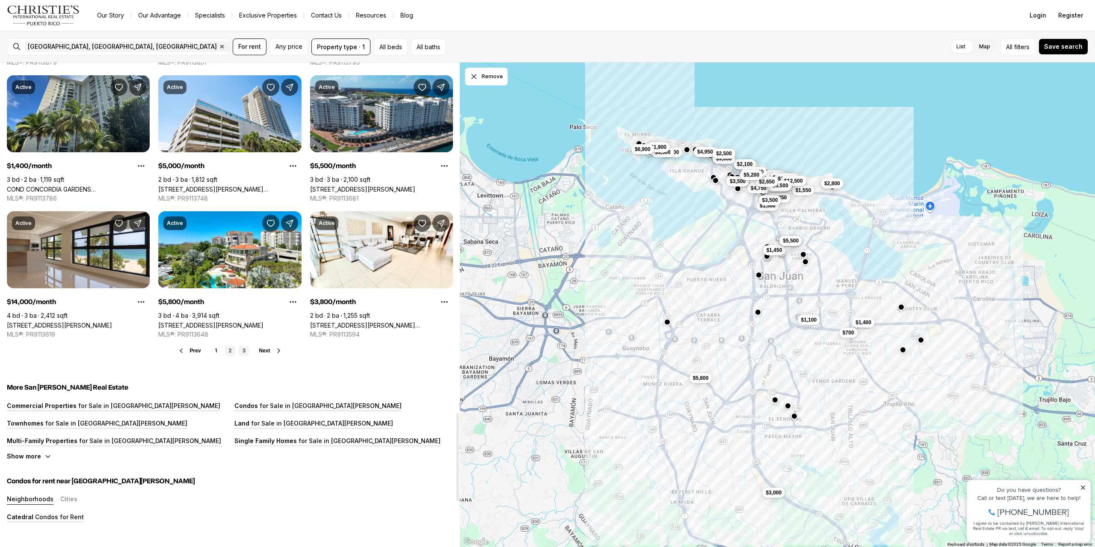
click at [246, 350] on link "3" at bounding box center [244, 351] width 10 height 10
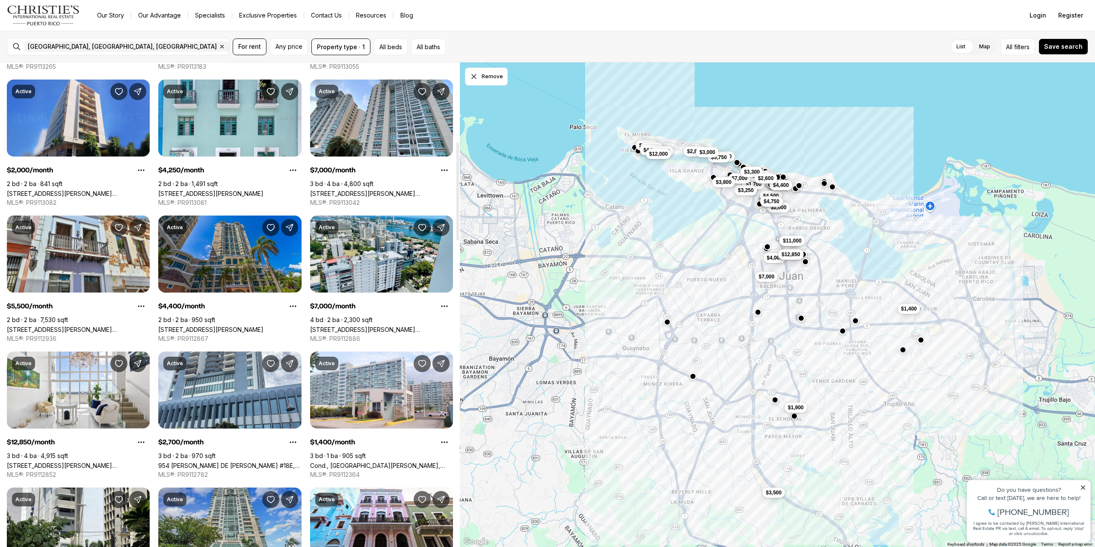
scroll to position [385, 0]
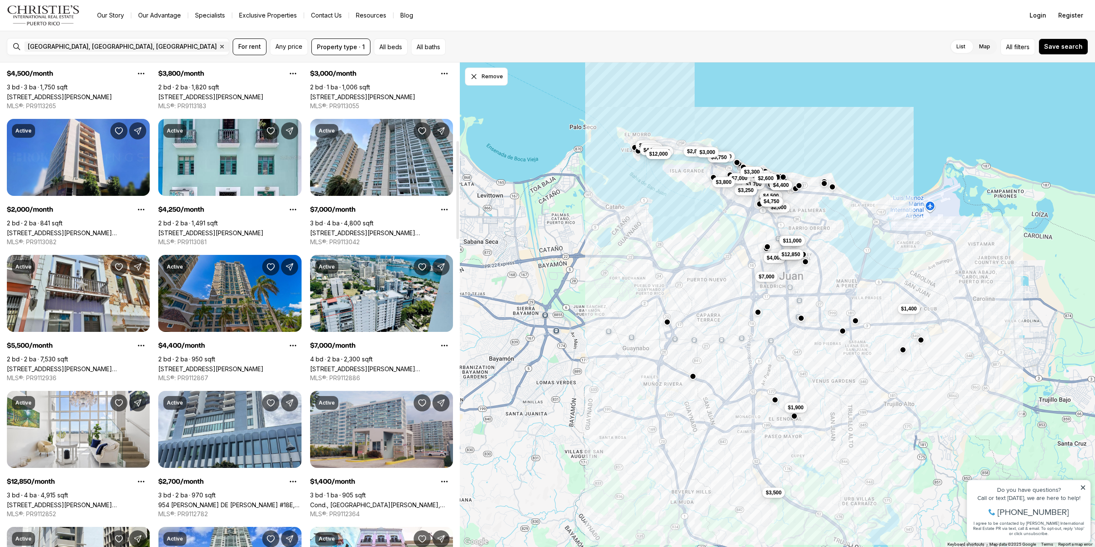
click at [391, 501] on link "Cond., [GEOGRAPHIC_DATA][PERSON_NAME], [STREET_ADDRESS][PERSON_NAME]" at bounding box center [381, 504] width 143 height 7
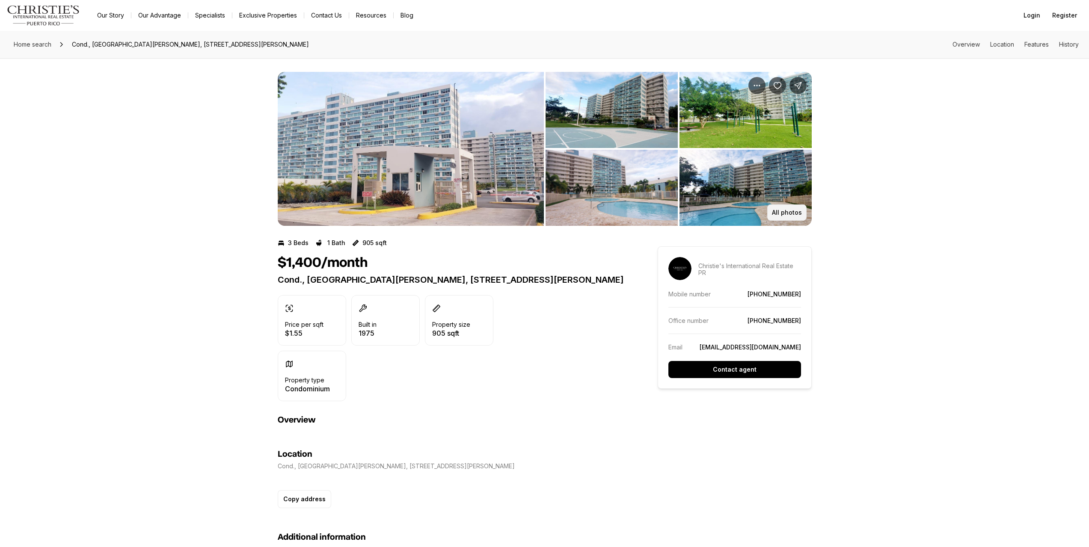
click at [800, 210] on p "All photos" at bounding box center [787, 212] width 30 height 7
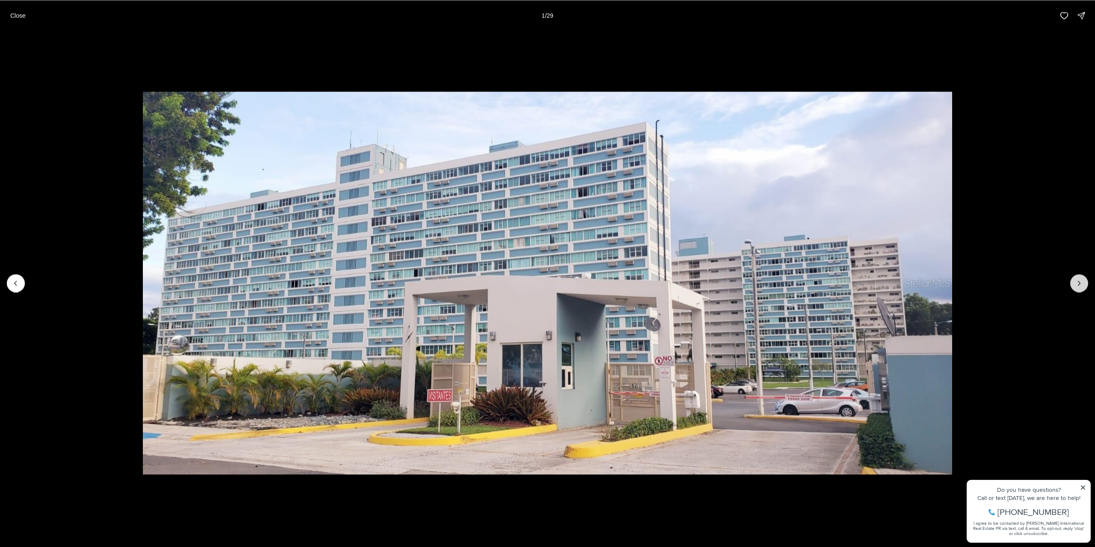
click at [1083, 285] on icon "Next slide" at bounding box center [1079, 283] width 9 height 9
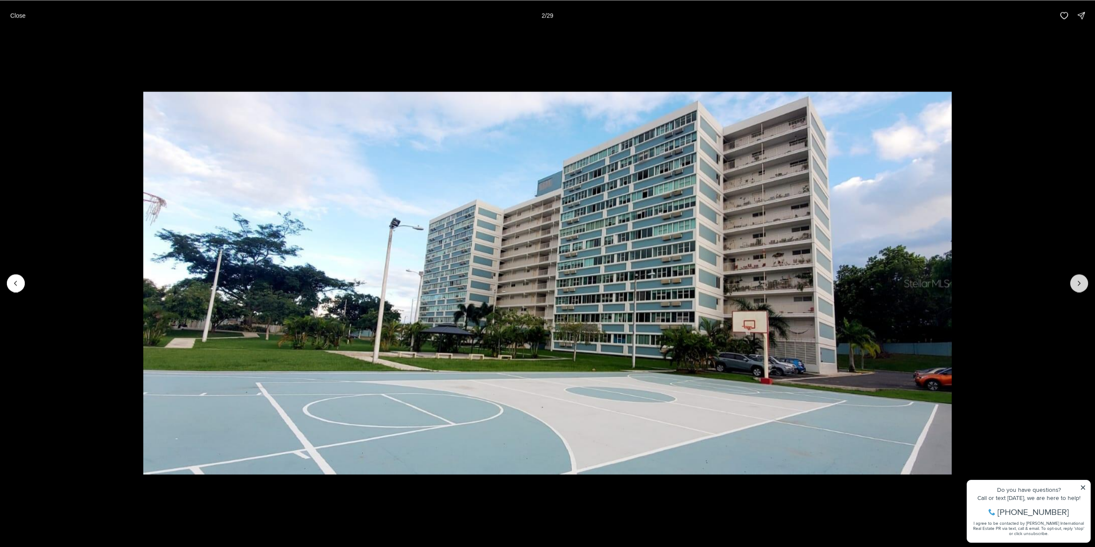
click at [1083, 284] on icon "Next slide" at bounding box center [1079, 283] width 9 height 9
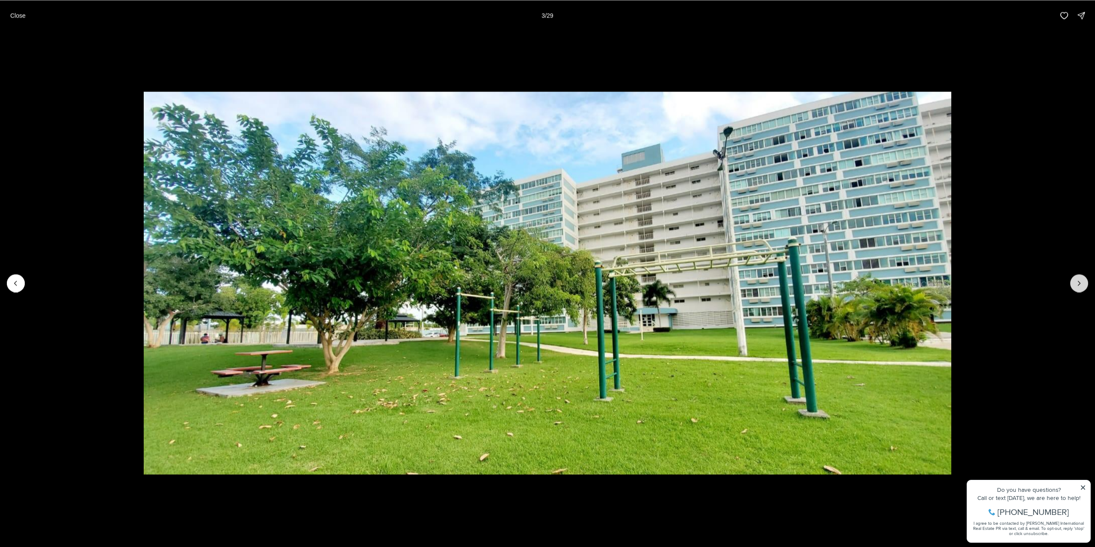
click at [1083, 284] on icon "Next slide" at bounding box center [1079, 283] width 9 height 9
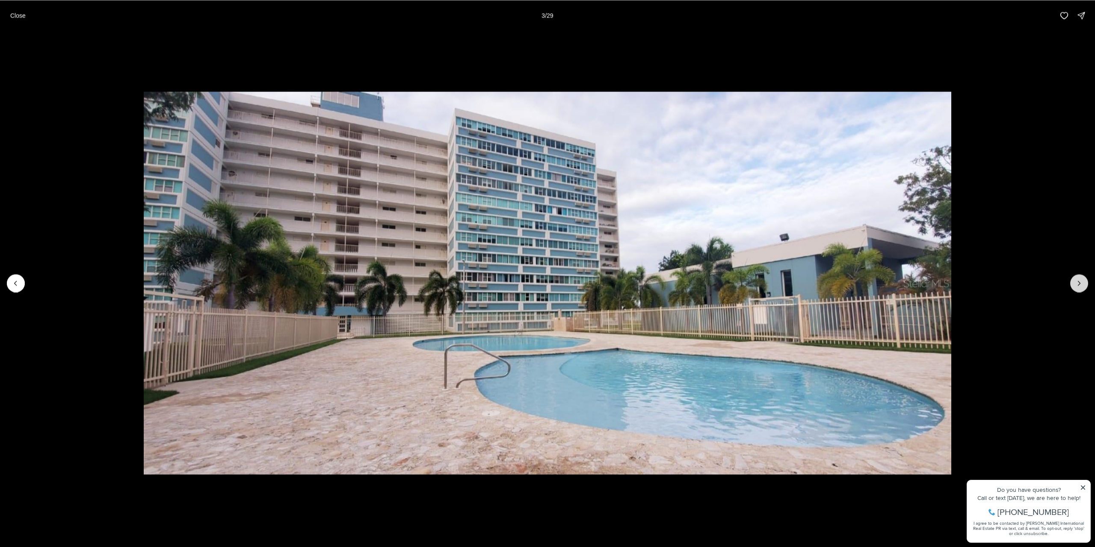
click at [1083, 284] on icon "Next slide" at bounding box center [1079, 283] width 9 height 9
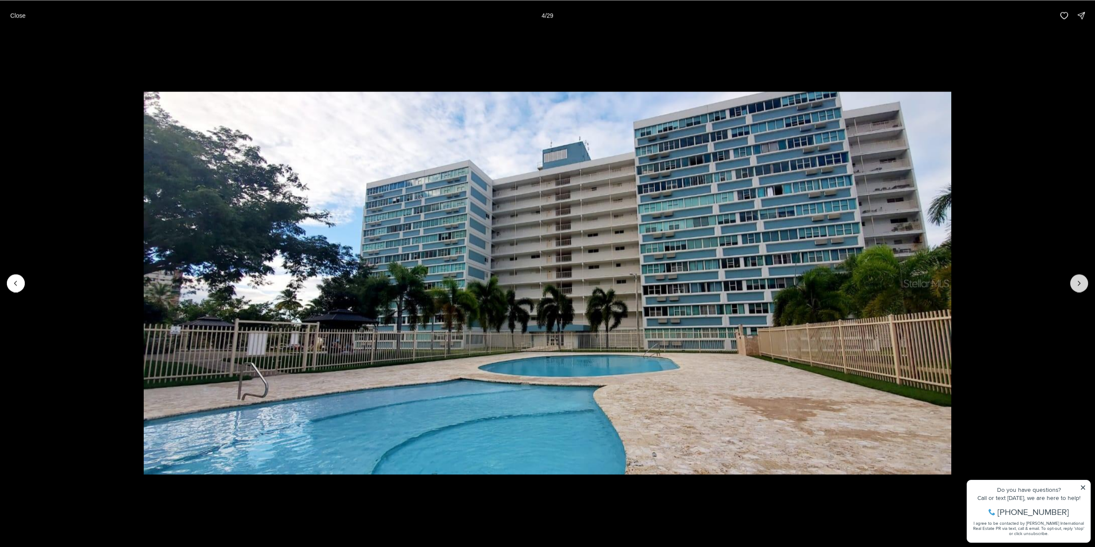
click at [1083, 284] on icon "Next slide" at bounding box center [1079, 283] width 9 height 9
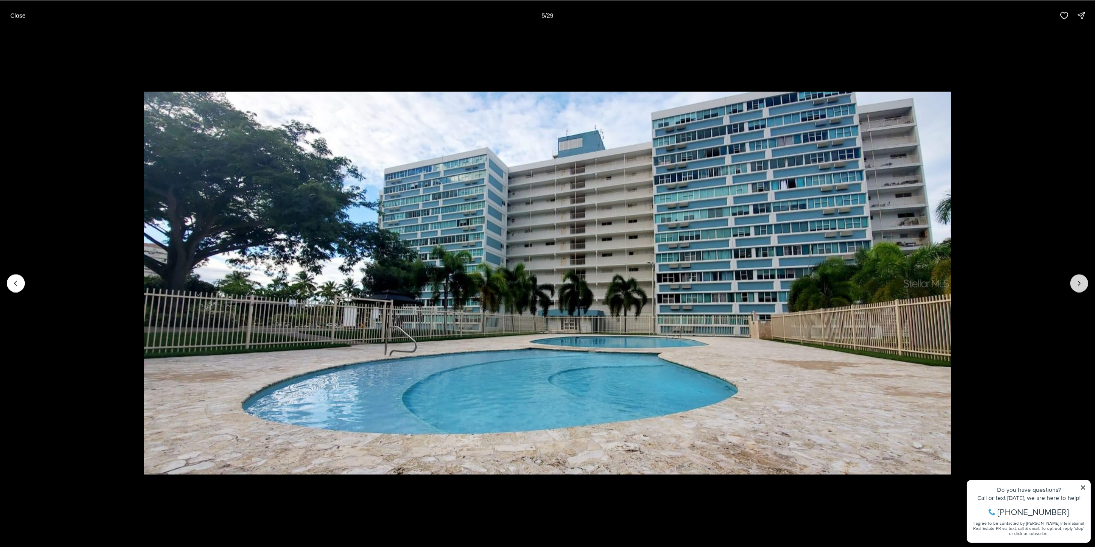
click at [1083, 284] on icon "Next slide" at bounding box center [1079, 283] width 9 height 9
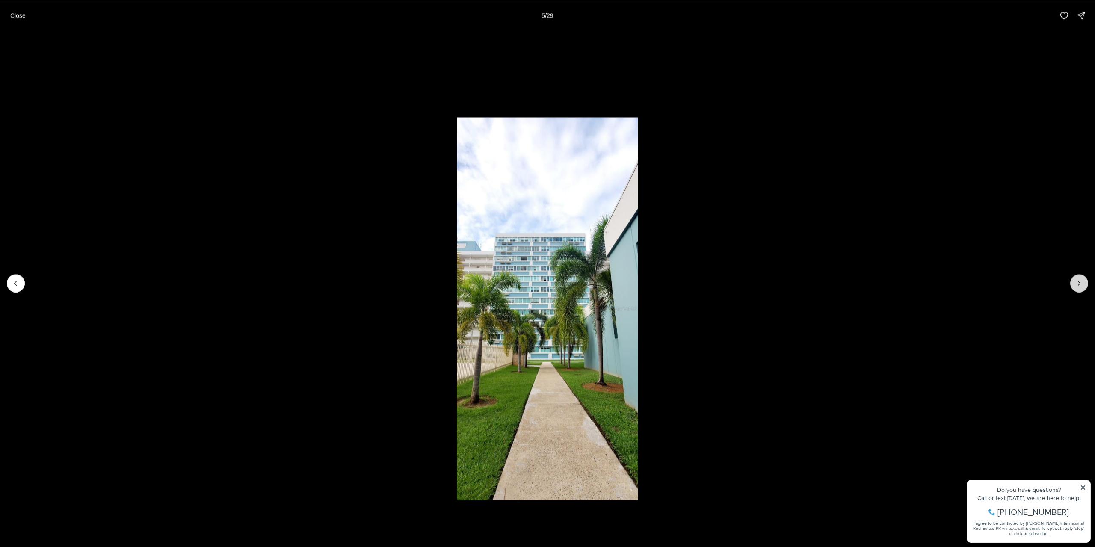
click at [1083, 284] on icon "Next slide" at bounding box center [1079, 283] width 9 height 9
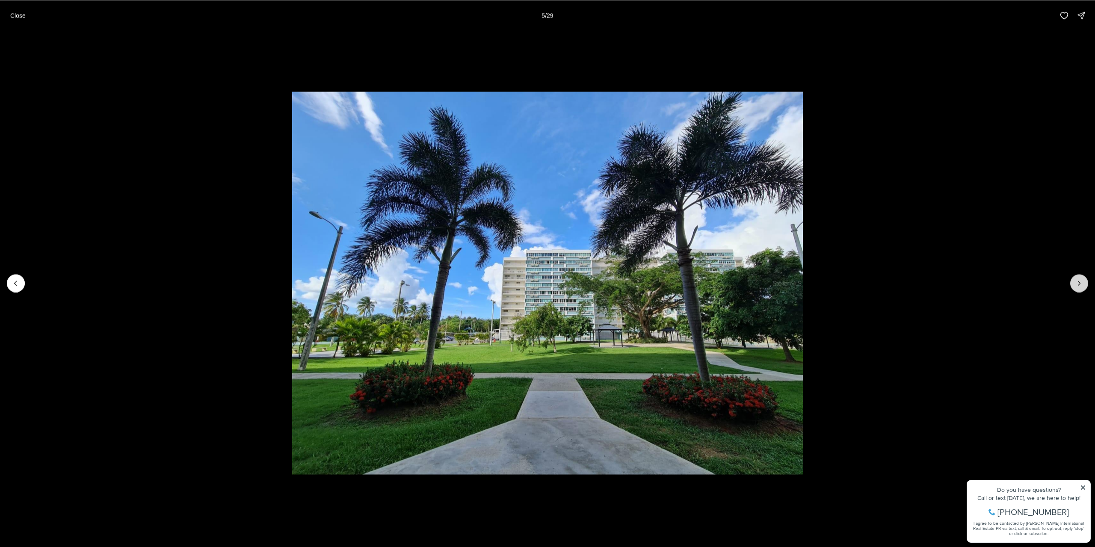
click at [1083, 284] on icon "Next slide" at bounding box center [1079, 283] width 9 height 9
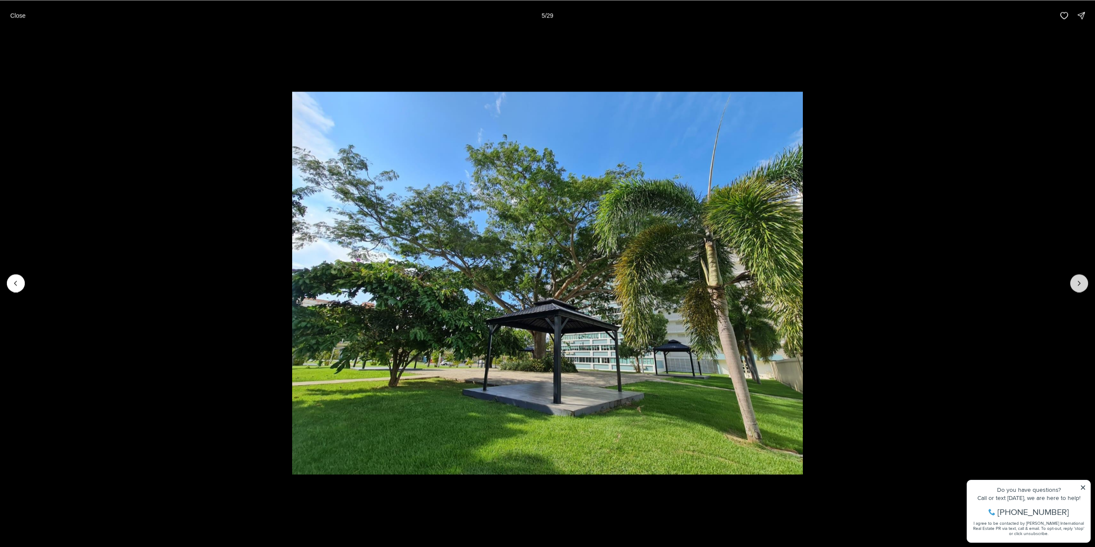
click at [1083, 284] on icon "Next slide" at bounding box center [1079, 283] width 9 height 9
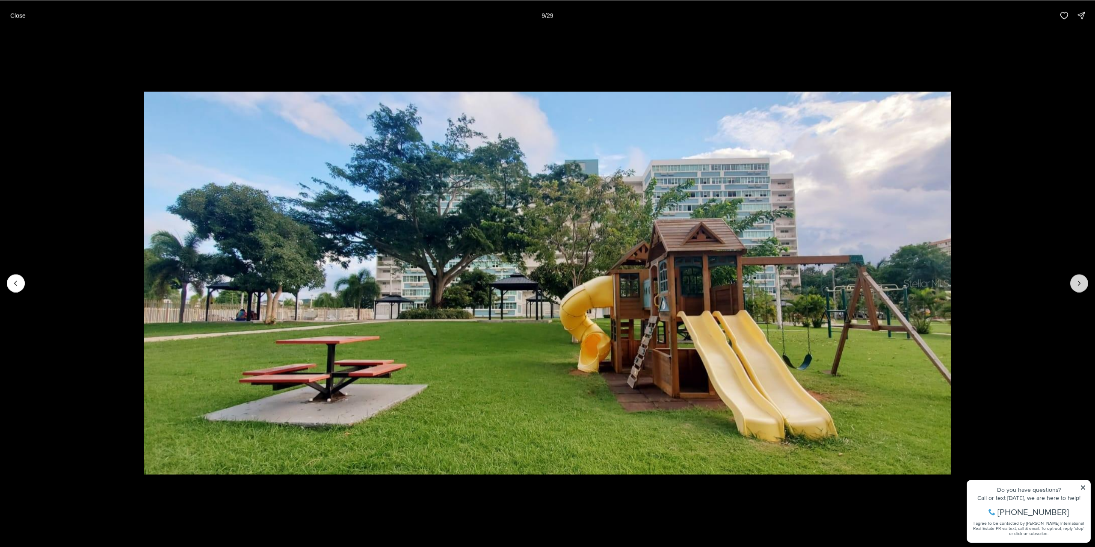
click at [1083, 284] on icon "Next slide" at bounding box center [1079, 283] width 9 height 9
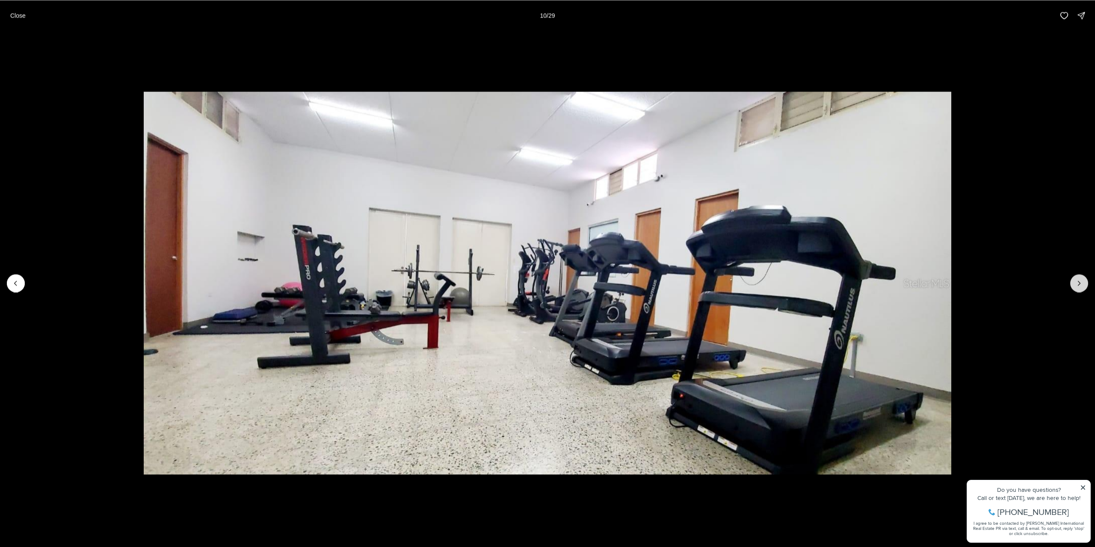
click at [1083, 284] on icon "Next slide" at bounding box center [1079, 283] width 9 height 9
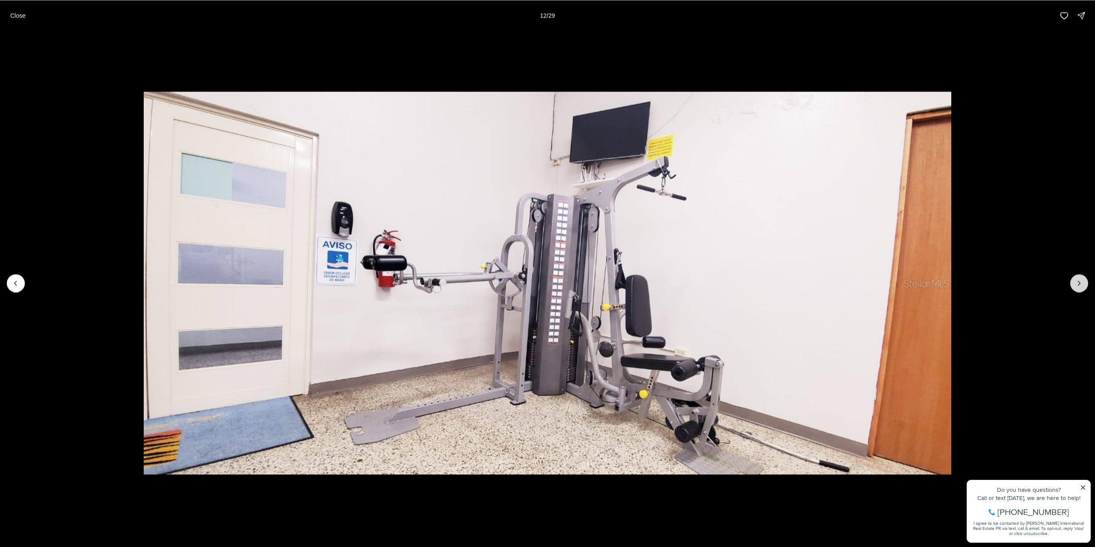
click at [1083, 284] on icon "Next slide" at bounding box center [1079, 283] width 9 height 9
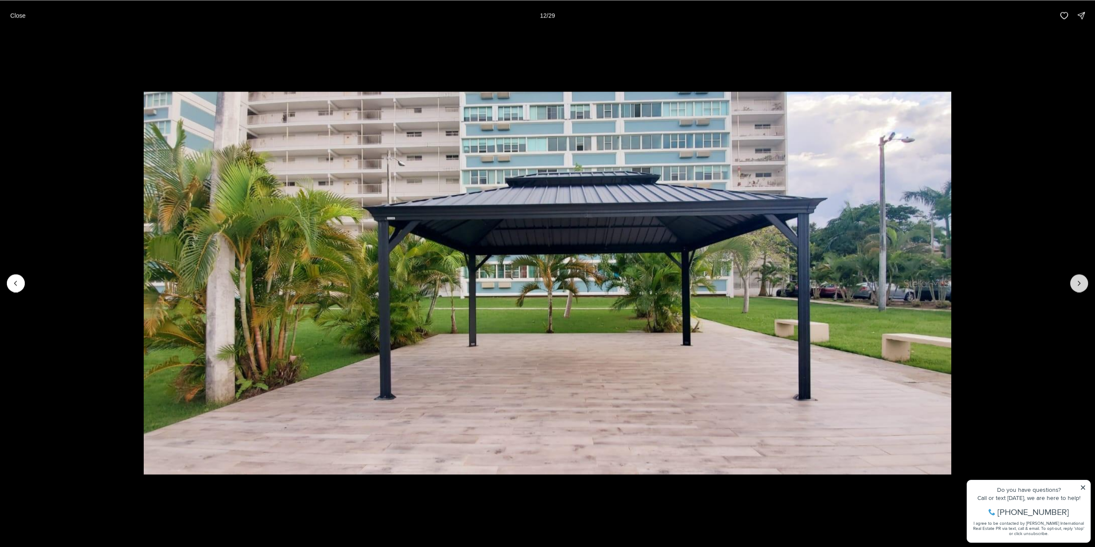
click at [1083, 284] on icon "Next slide" at bounding box center [1079, 283] width 9 height 9
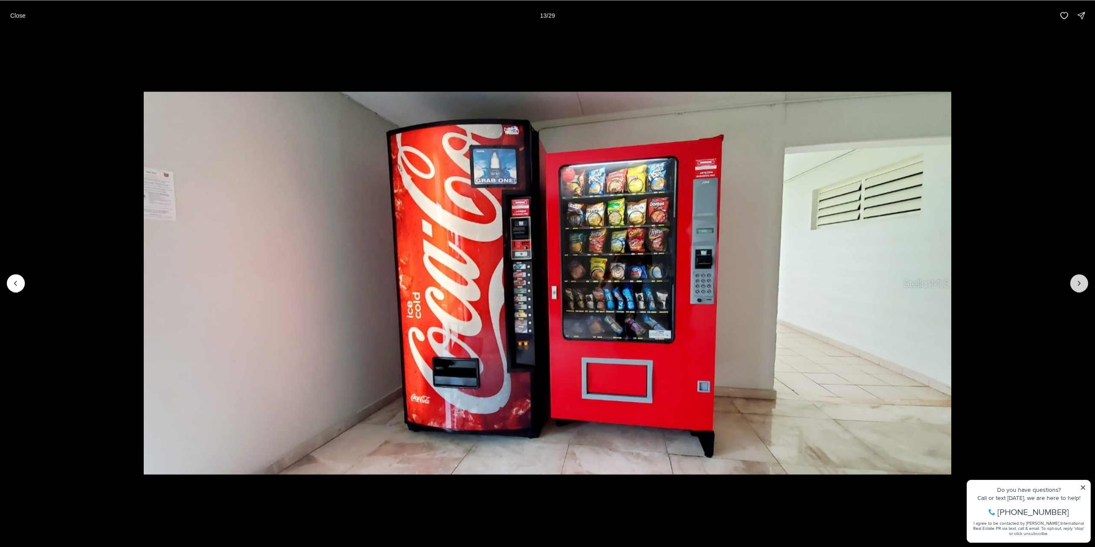
click at [1083, 284] on icon "Next slide" at bounding box center [1079, 283] width 9 height 9
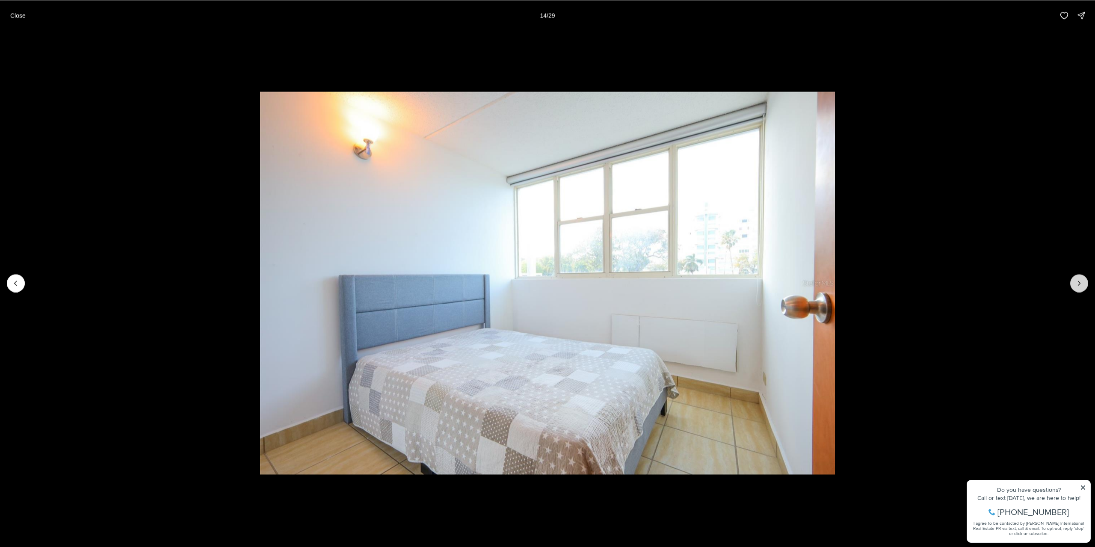
click at [1083, 284] on icon "Next slide" at bounding box center [1079, 283] width 9 height 9
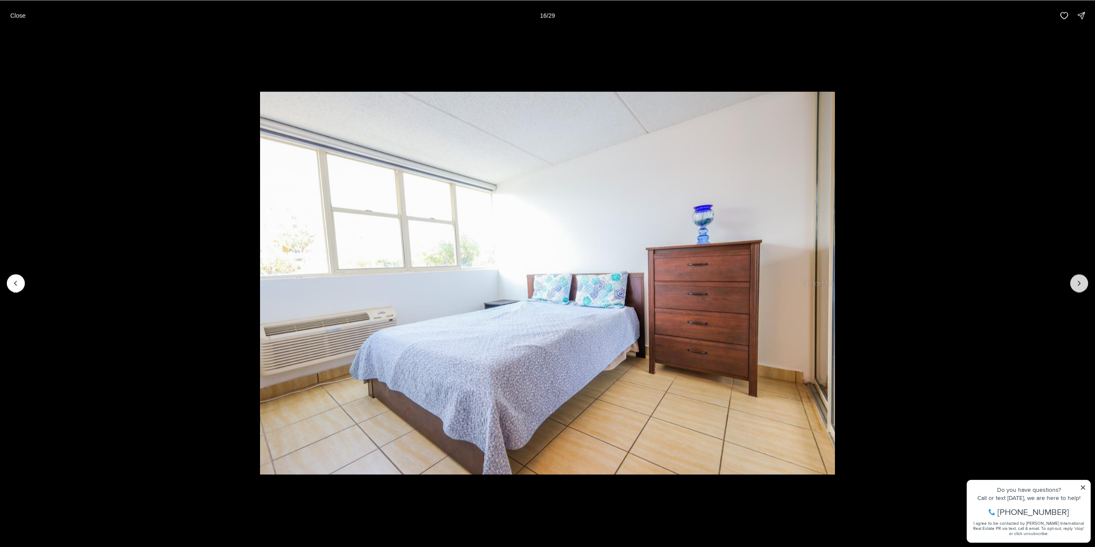
click at [1083, 284] on icon "Next slide" at bounding box center [1079, 283] width 9 height 9
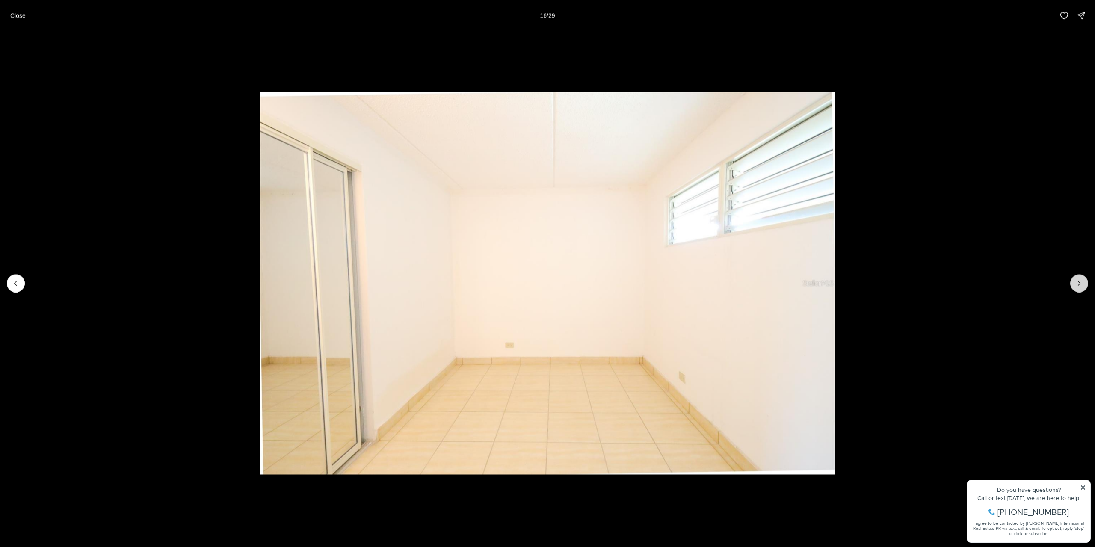
click at [1083, 284] on icon "Next slide" at bounding box center [1079, 283] width 9 height 9
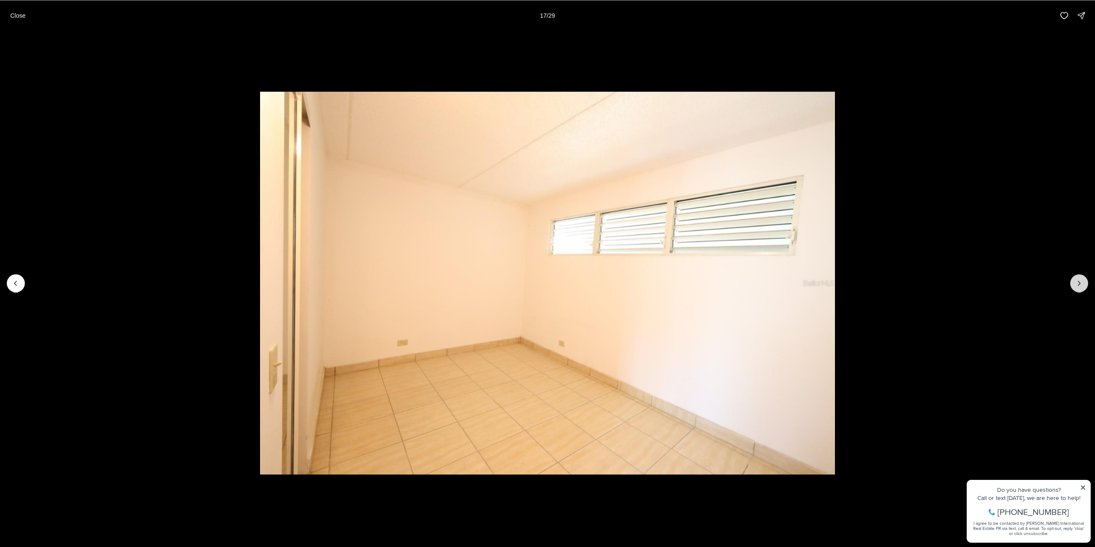
click at [1083, 284] on icon "Next slide" at bounding box center [1079, 283] width 9 height 9
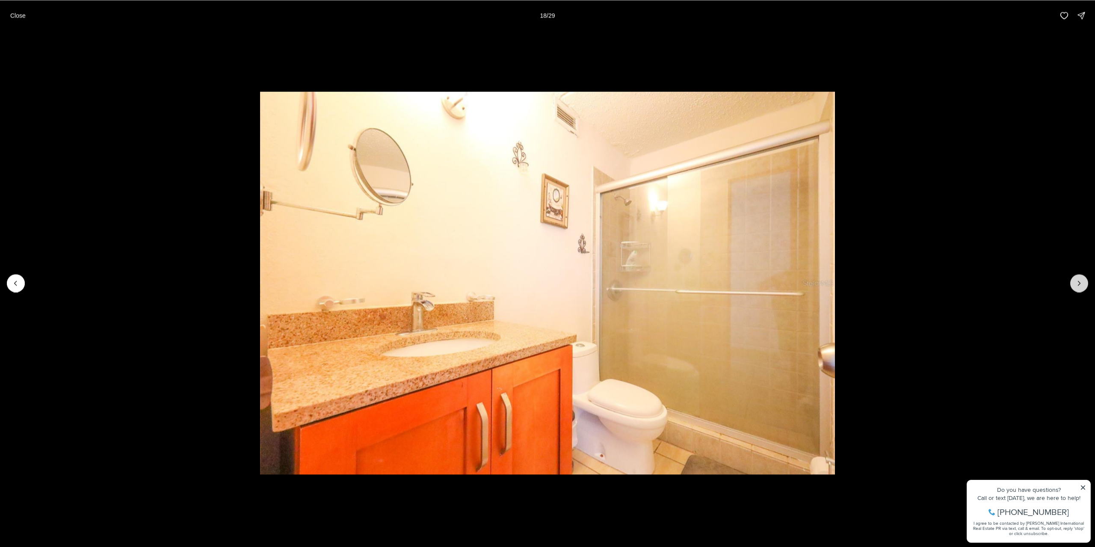
click at [1083, 284] on icon "Next slide" at bounding box center [1079, 283] width 9 height 9
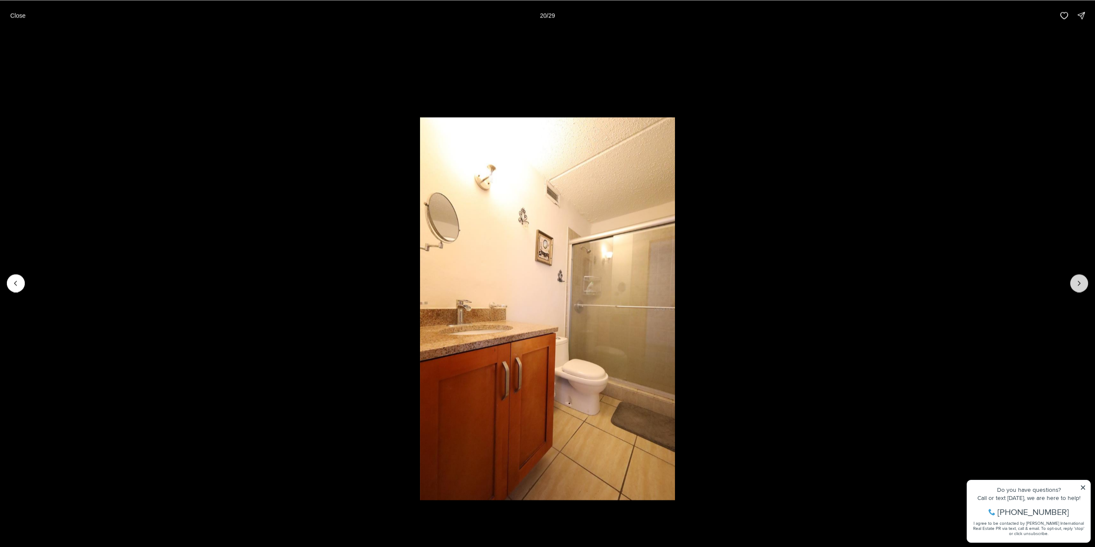
click at [1083, 284] on icon "Next slide" at bounding box center [1079, 283] width 9 height 9
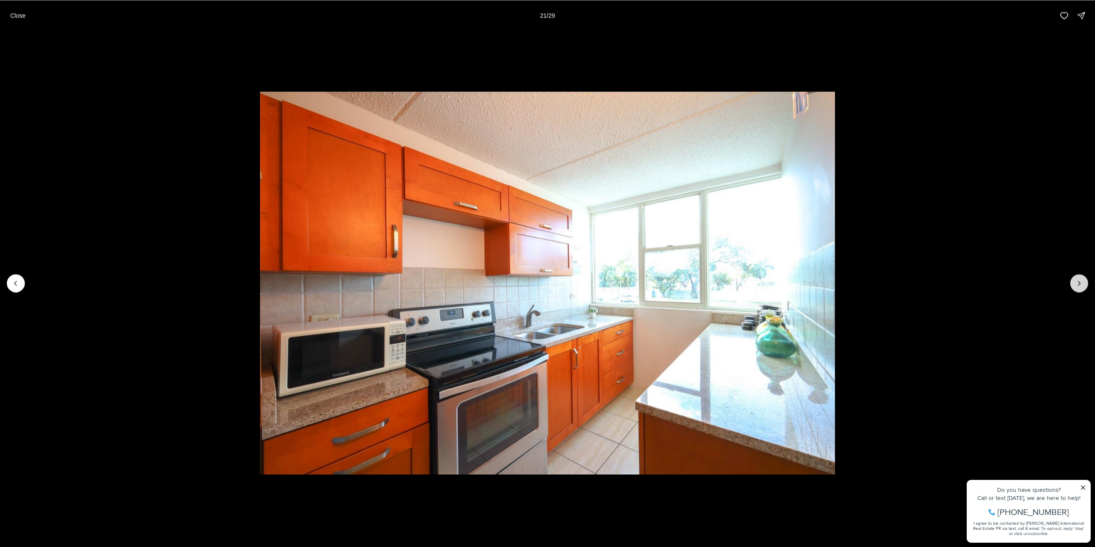
click at [1083, 284] on icon "Next slide" at bounding box center [1079, 283] width 9 height 9
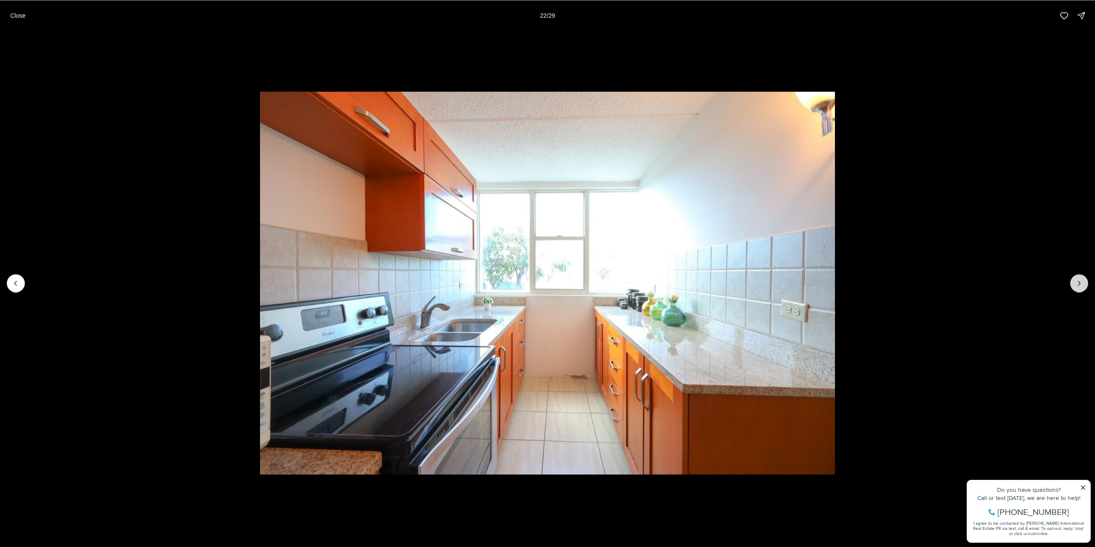
click at [1083, 284] on icon "Next slide" at bounding box center [1079, 283] width 9 height 9
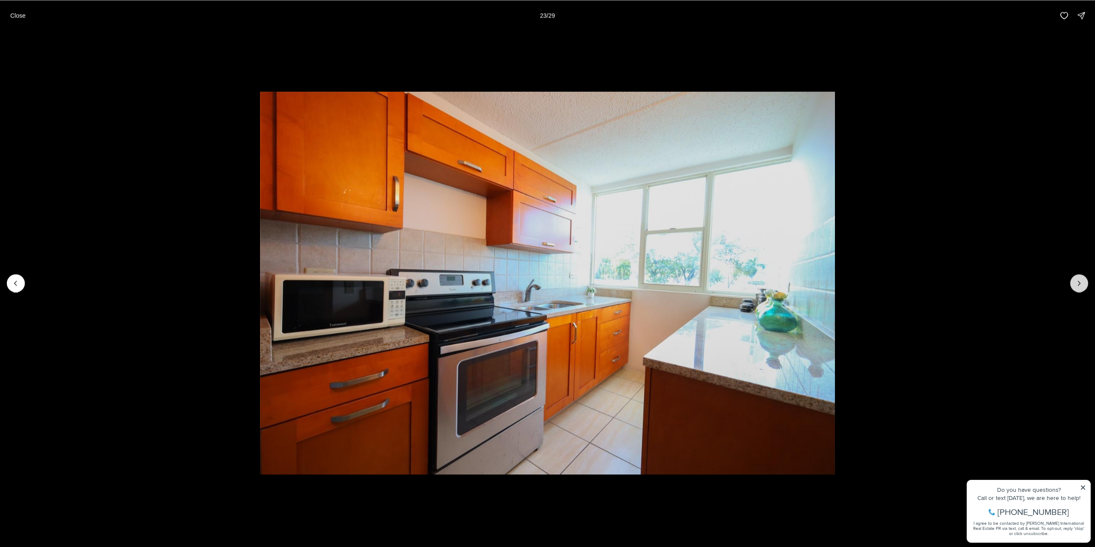
click at [1083, 284] on icon "Next slide" at bounding box center [1079, 283] width 9 height 9
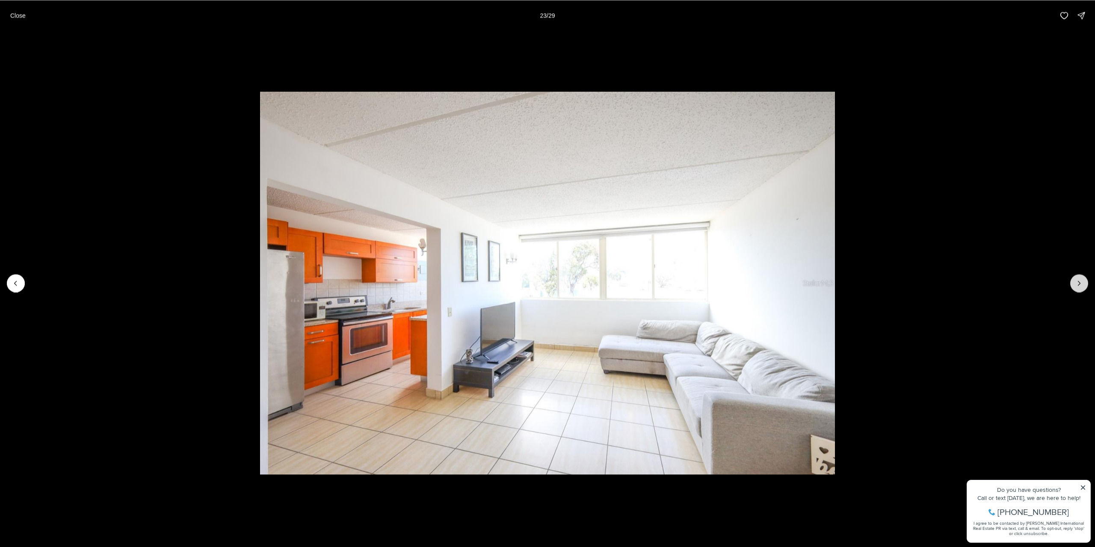
click at [1083, 284] on icon "Next slide" at bounding box center [1079, 283] width 9 height 9
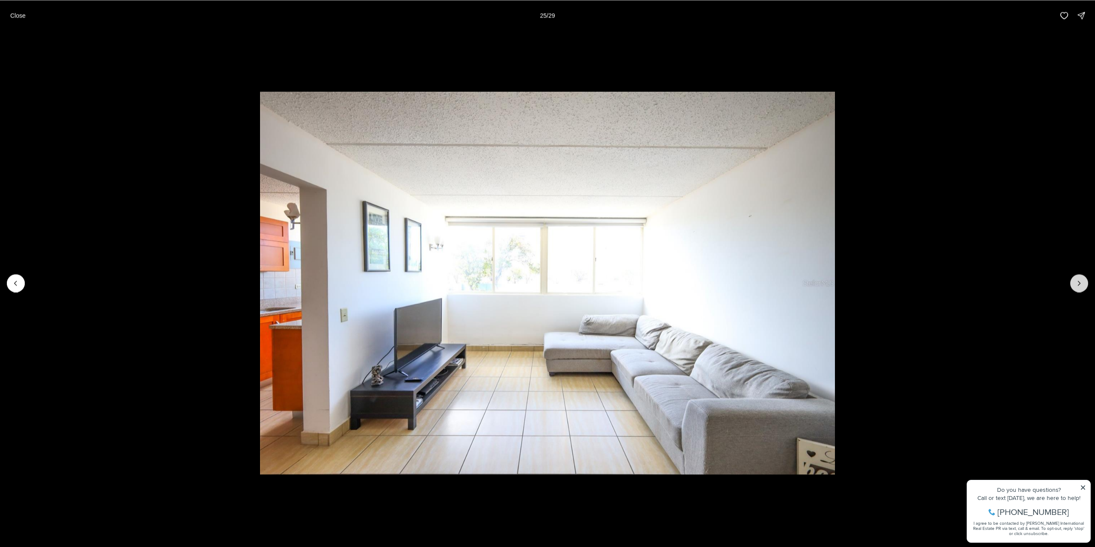
click at [1083, 284] on icon "Next slide" at bounding box center [1079, 283] width 9 height 9
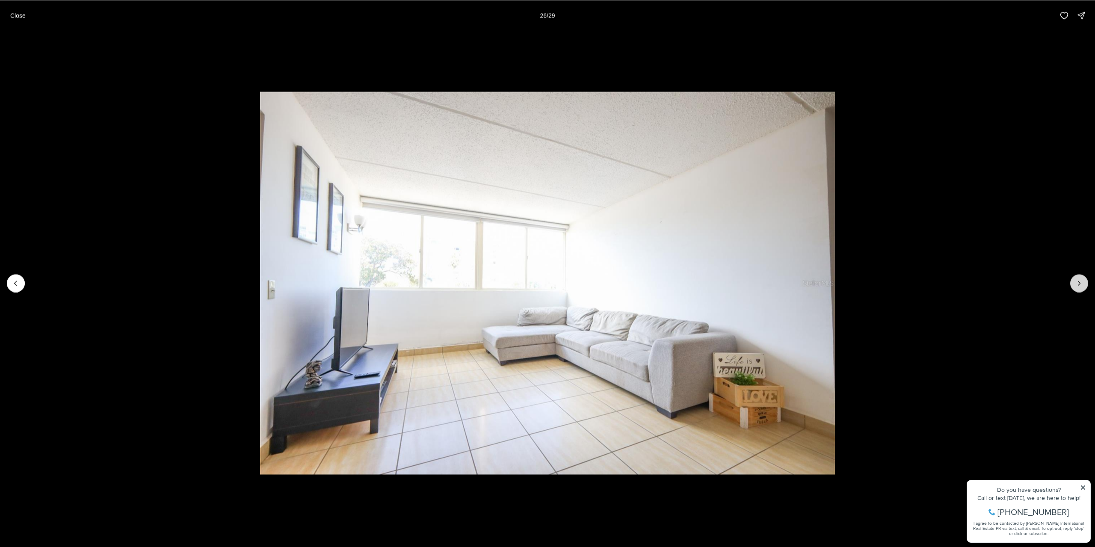
click at [1083, 284] on icon "Next slide" at bounding box center [1079, 283] width 9 height 9
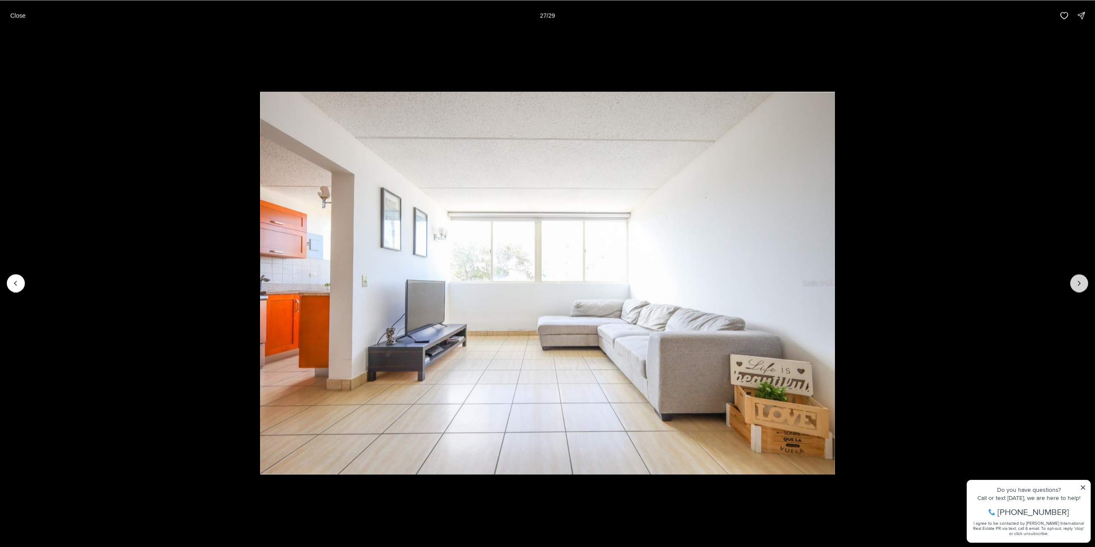
click at [1083, 284] on icon "Next slide" at bounding box center [1079, 283] width 9 height 9
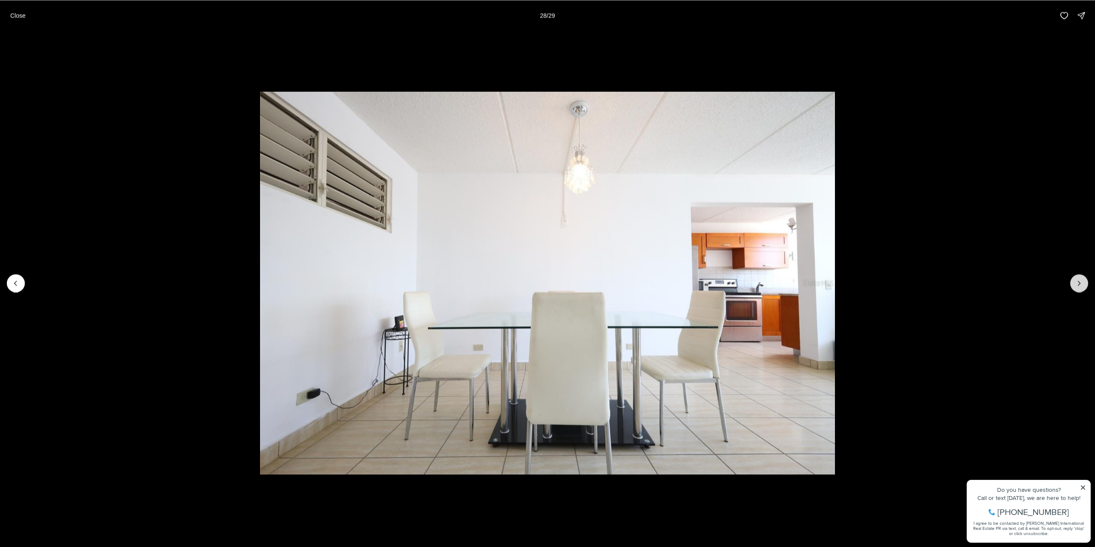
click at [1083, 284] on icon "Next slide" at bounding box center [1079, 283] width 9 height 9
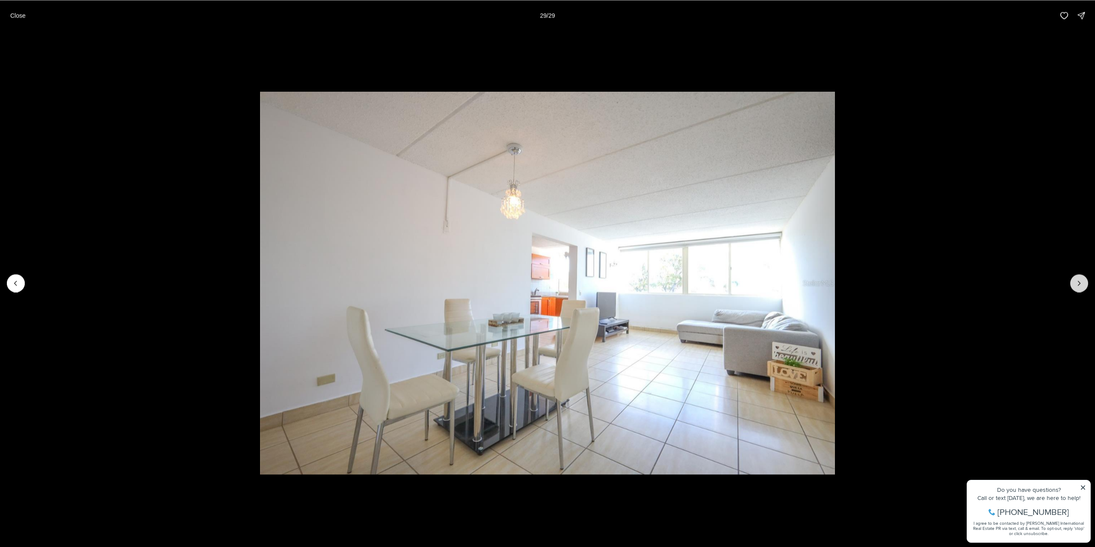
click at [1083, 284] on div at bounding box center [1079, 283] width 18 height 18
click at [20, 21] on button "Close" at bounding box center [18, 15] width 26 height 17
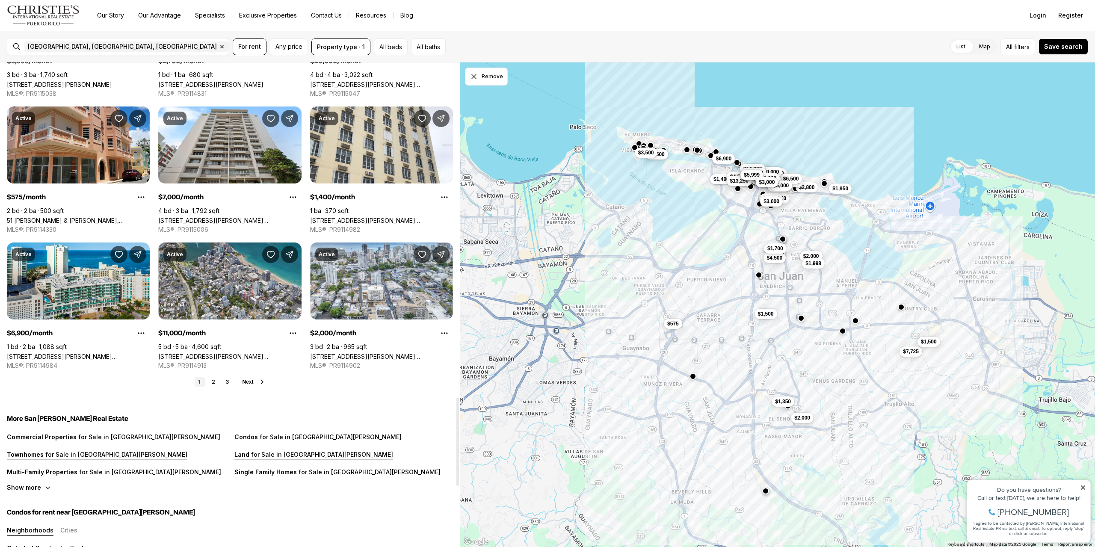
scroll to position [1842, 0]
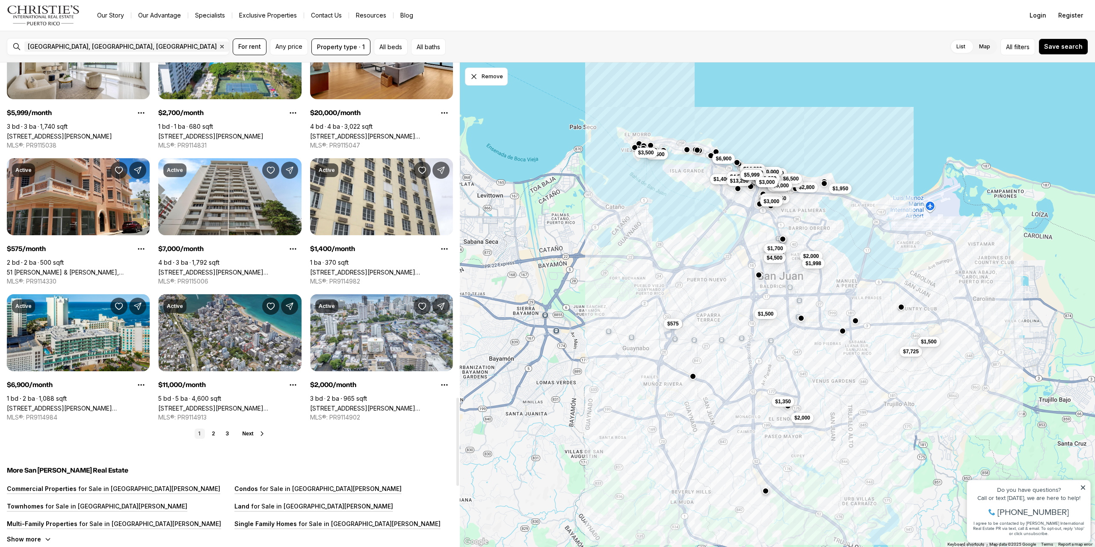
drag, startPoint x: 459, startPoint y: 299, endPoint x: 466, endPoint y: 416, distance: 117.5
click at [459, 416] on div at bounding box center [457, 442] width 3 height 88
click at [243, 433] on span "Next" at bounding box center [248, 434] width 11 height 6
click at [243, 433] on link "3" at bounding box center [244, 434] width 10 height 10
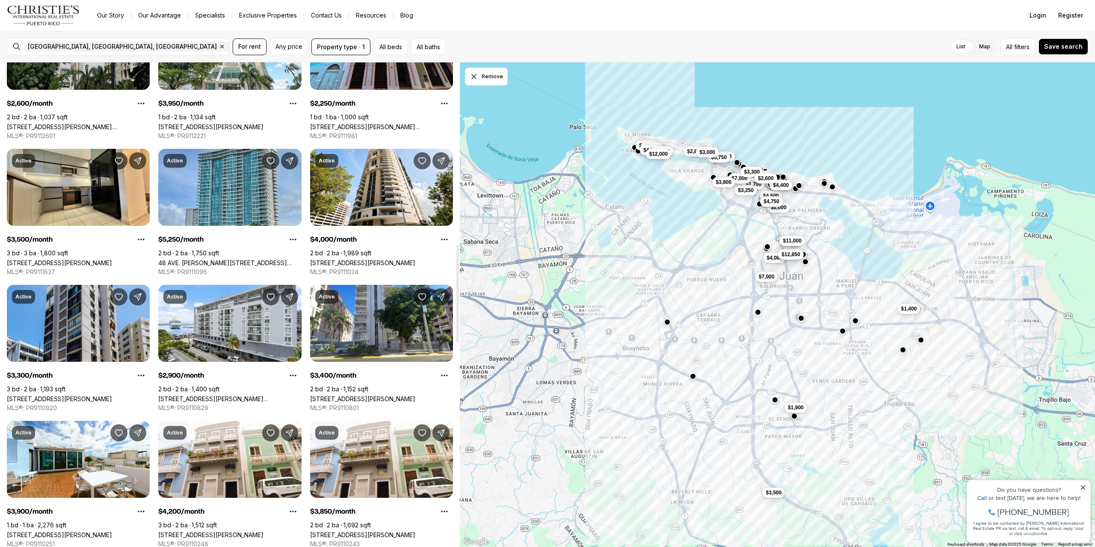
scroll to position [898, 0]
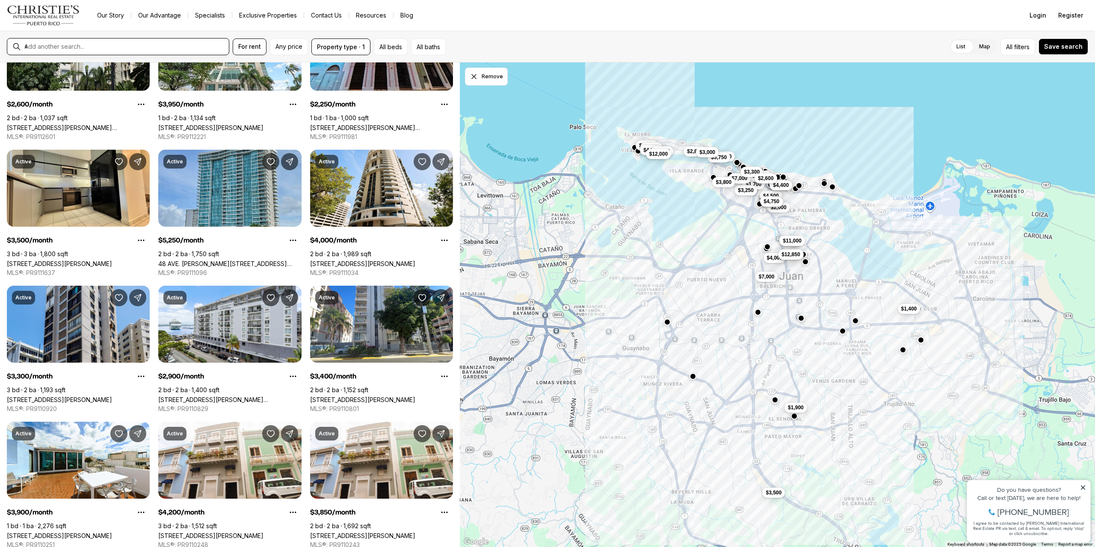
drag, startPoint x: 164, startPoint y: 43, endPoint x: 152, endPoint y: 46, distance: 12.5
click at [164, 43] on input "text" at bounding box center [124, 47] width 201 height 8
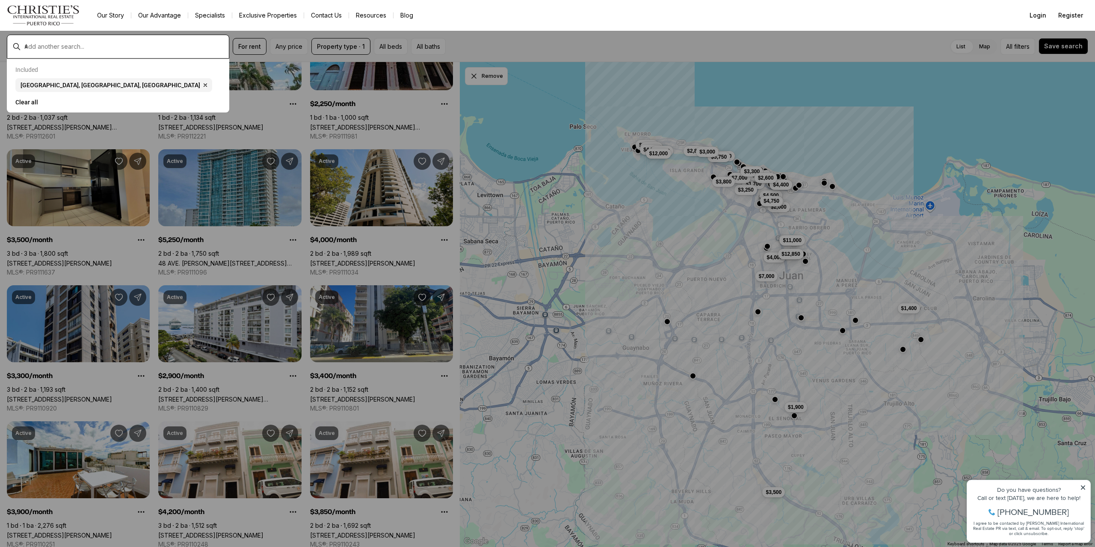
click at [72, 44] on input "text" at bounding box center [124, 47] width 201 height 8
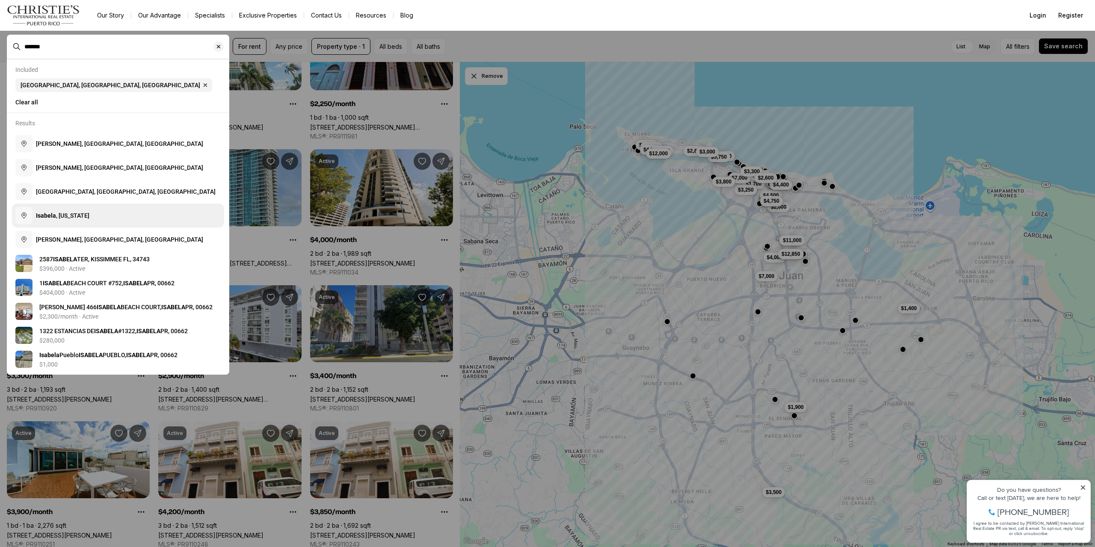
type input "*******"
click at [83, 216] on span "Isabela , [US_STATE]" at bounding box center [62, 215] width 53 height 7
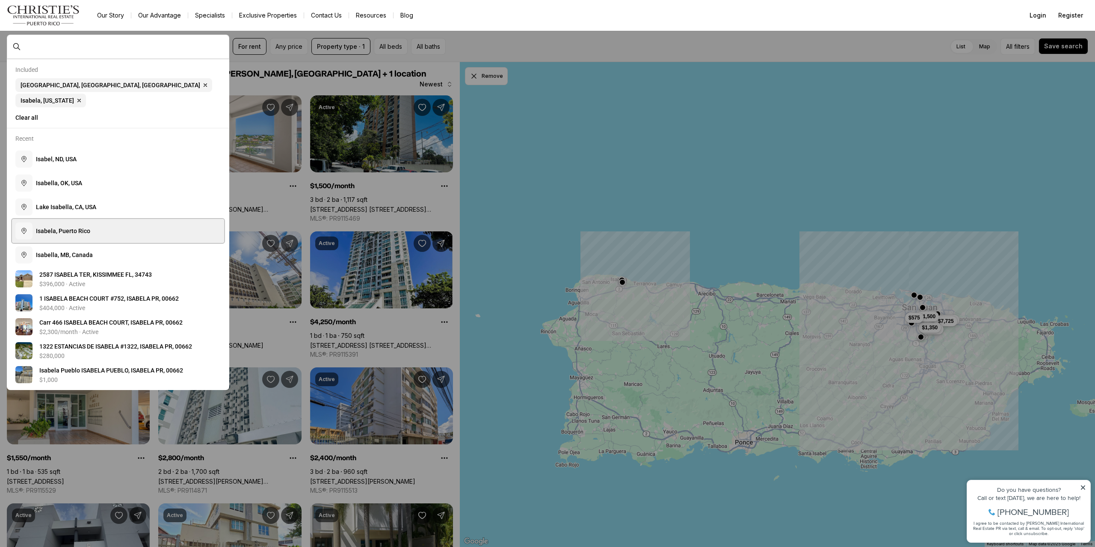
click at [48, 228] on span "I s a b e l a , P u e r t o R i c o" at bounding box center [63, 231] width 54 height 7
click at [52, 228] on span "I s a b e l a , P u e r t o R i c o" at bounding box center [63, 231] width 54 height 7
click at [57, 223] on button "I s a b e l a , P u e r t o R i c o" at bounding box center [118, 231] width 212 height 24
click at [202, 88] on icon "button" at bounding box center [205, 85] width 7 height 7
